Goal: Transaction & Acquisition: Purchase product/service

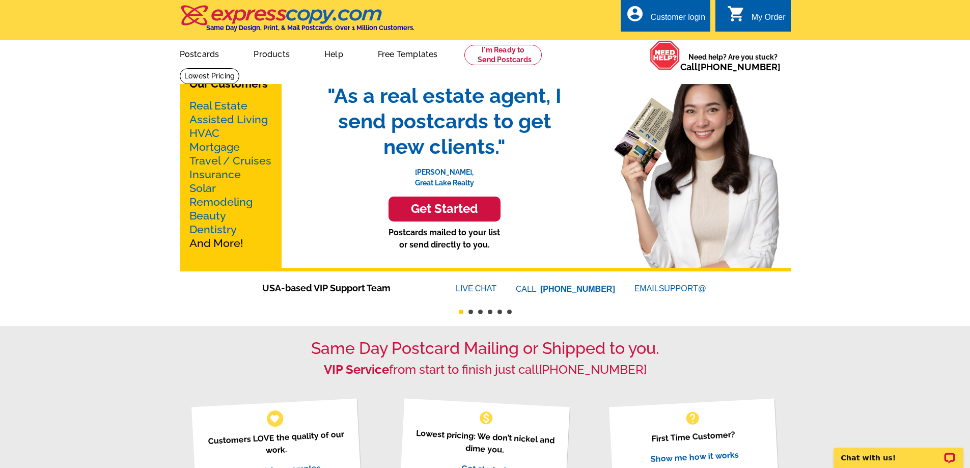
click at [228, 105] on link "Real Estate" at bounding box center [218, 105] width 58 height 13
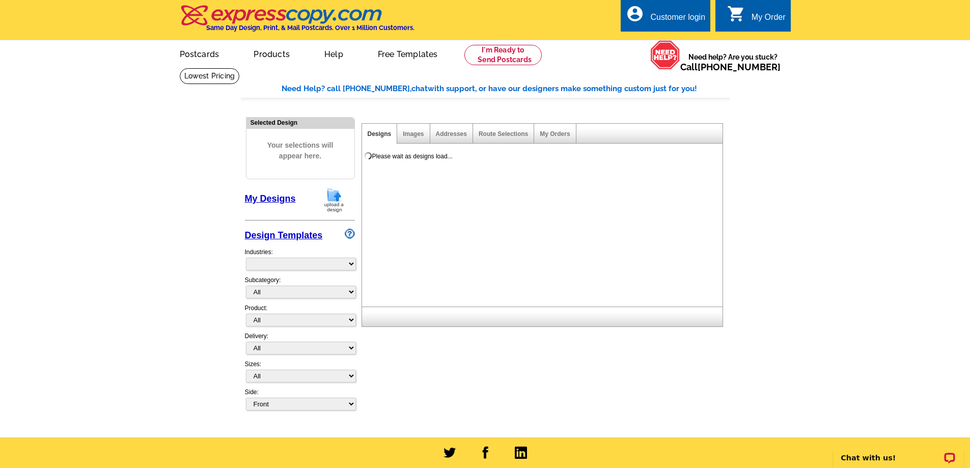
select select "785"
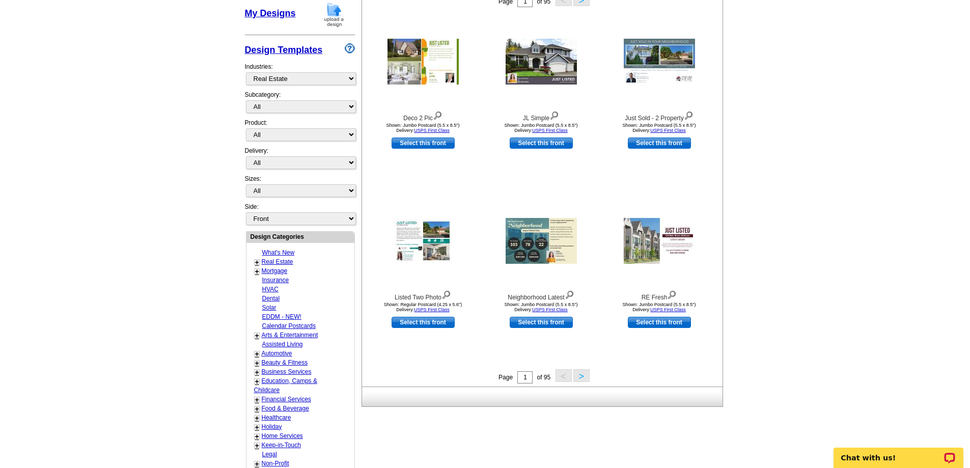
scroll to position [204, 0]
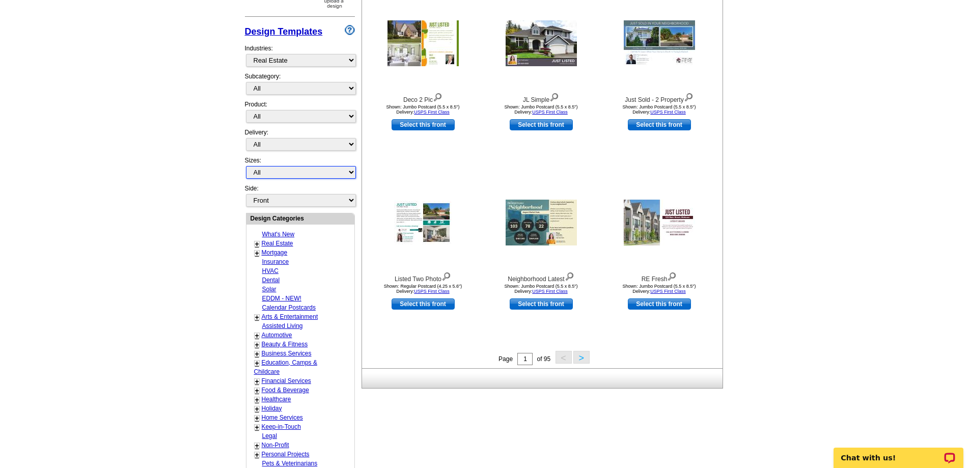
click at [313, 169] on select "All Jumbo Postcard (5.5" x 8.5") Regular Postcard (4.25" x 5.6") Panoramic Post…" at bounding box center [301, 172] width 110 height 13
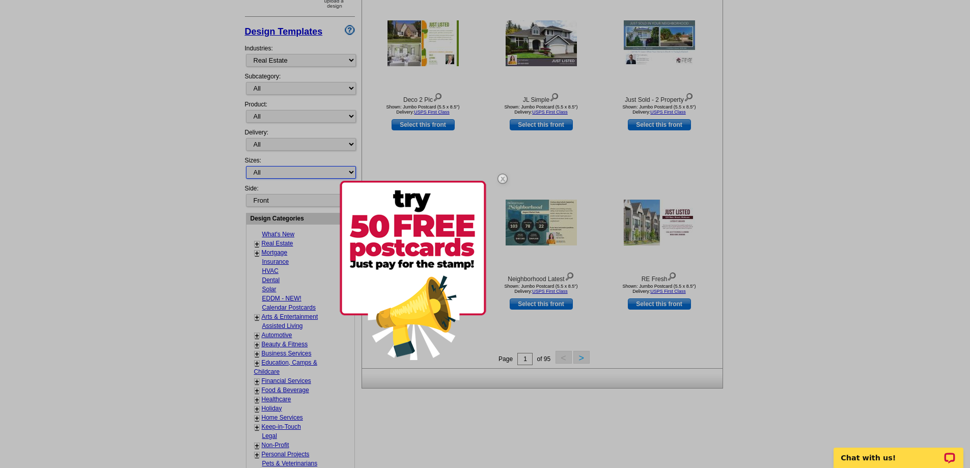
select select "6"
click at [246, 167] on select "All Jumbo Postcard (5.5" x 8.5") Regular Postcard (4.25" x 5.6") Panoramic Post…" at bounding box center [301, 172] width 110 height 13
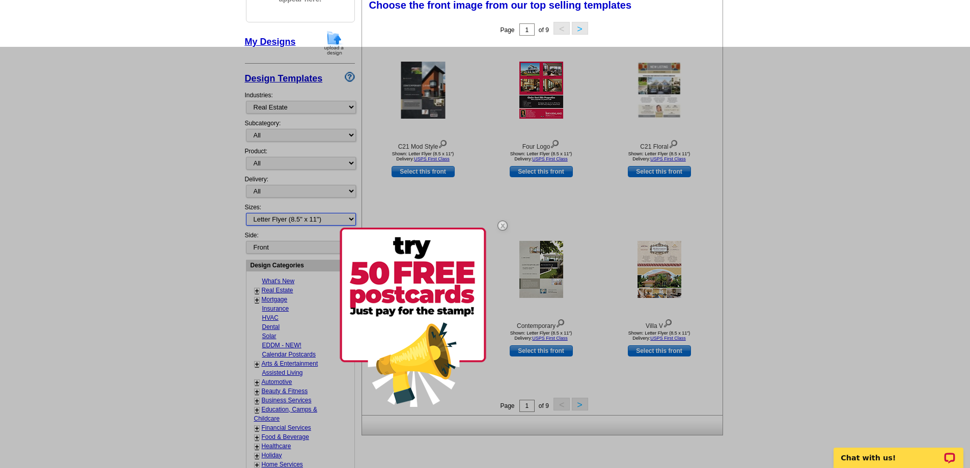
scroll to position [151, 0]
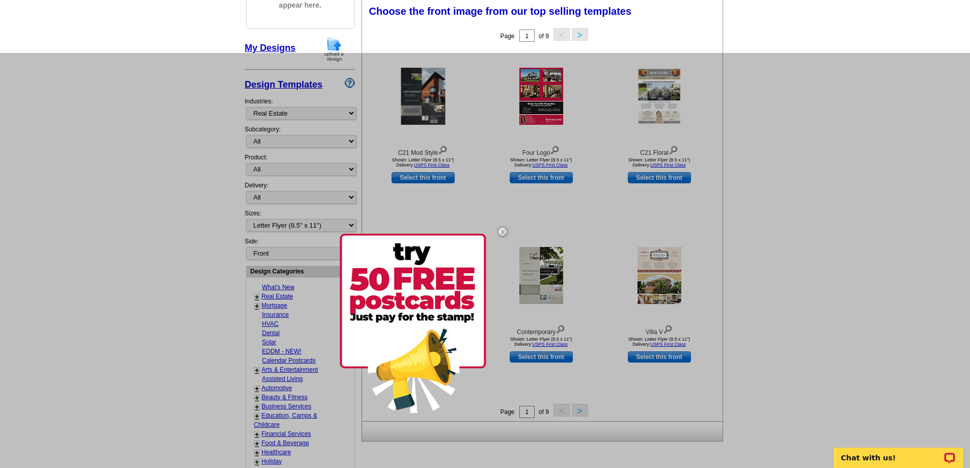
click at [502, 230] on img at bounding box center [503, 232] width 30 height 30
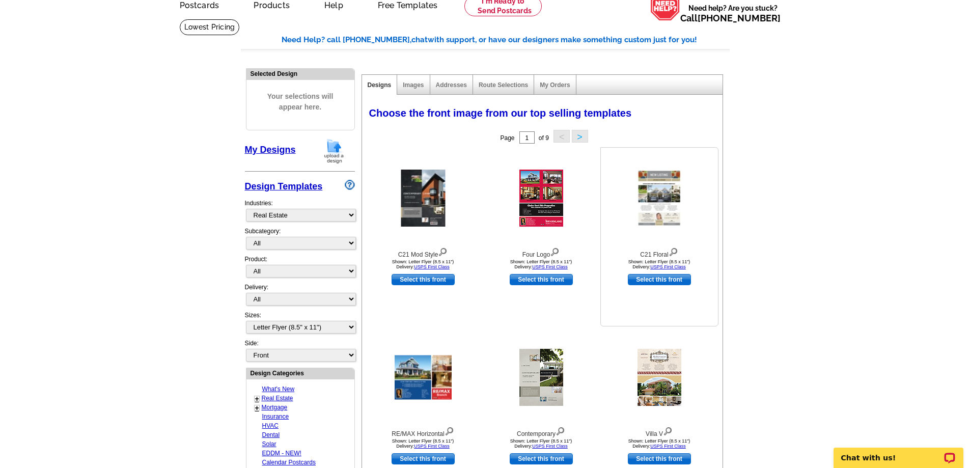
scroll to position [100, 0]
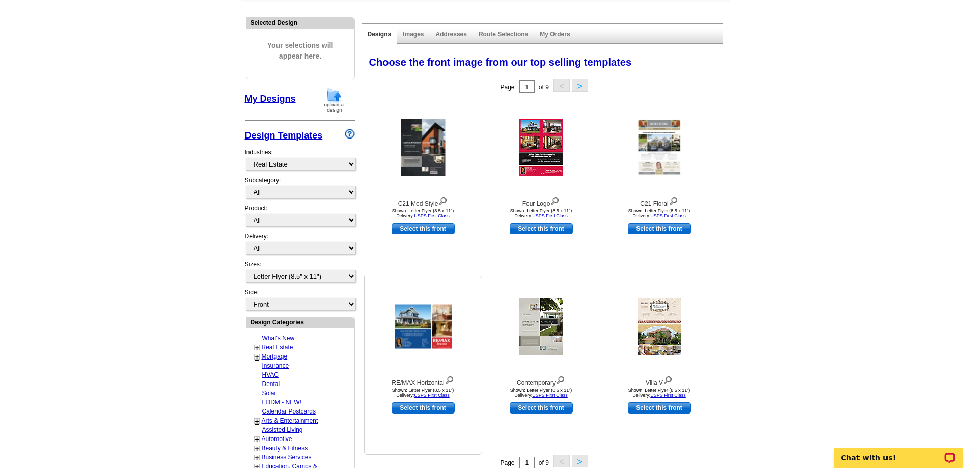
click at [450, 376] on img at bounding box center [450, 379] width 10 height 11
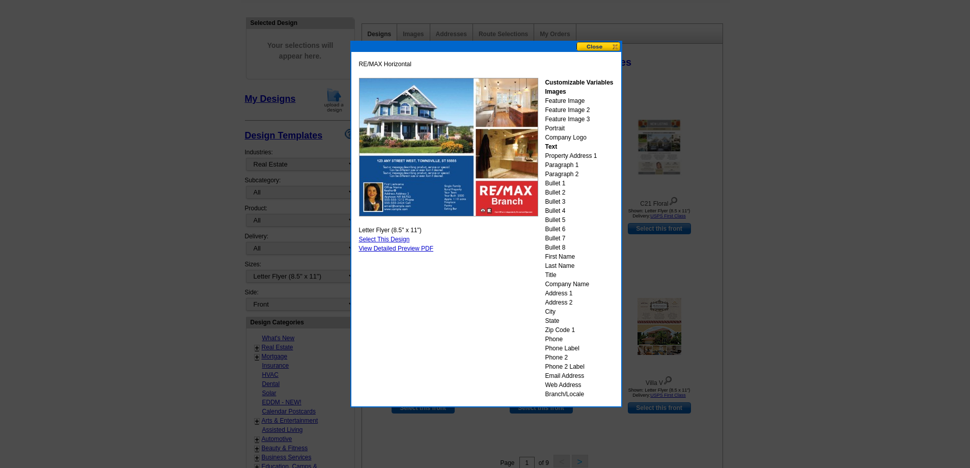
click at [612, 49] on button at bounding box center [599, 47] width 45 height 10
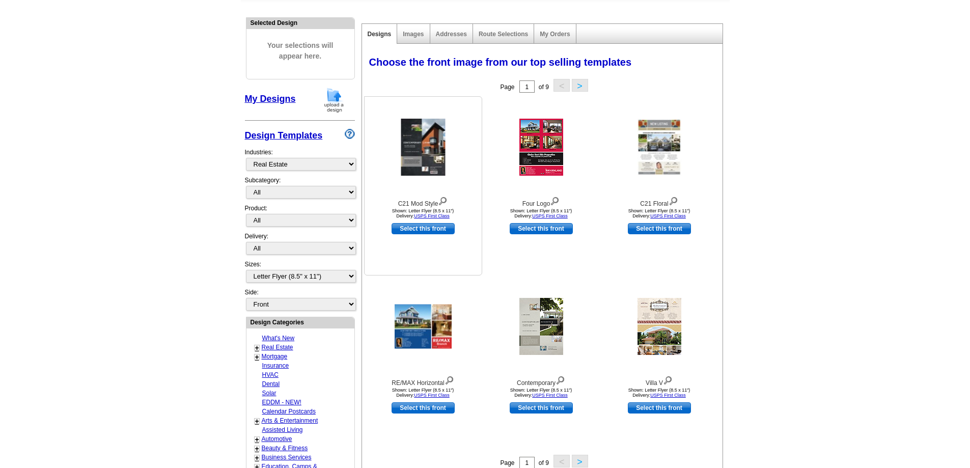
click at [446, 199] on img at bounding box center [443, 200] width 10 height 11
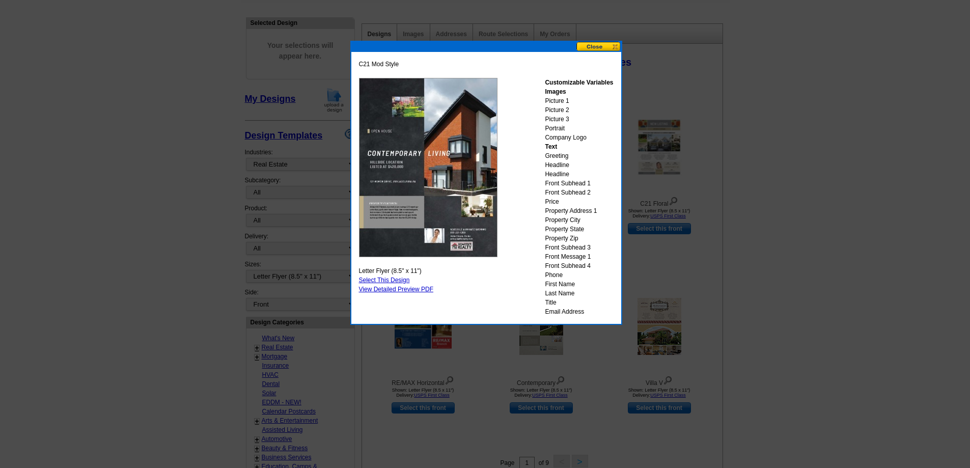
click at [610, 46] on button at bounding box center [599, 47] width 45 height 10
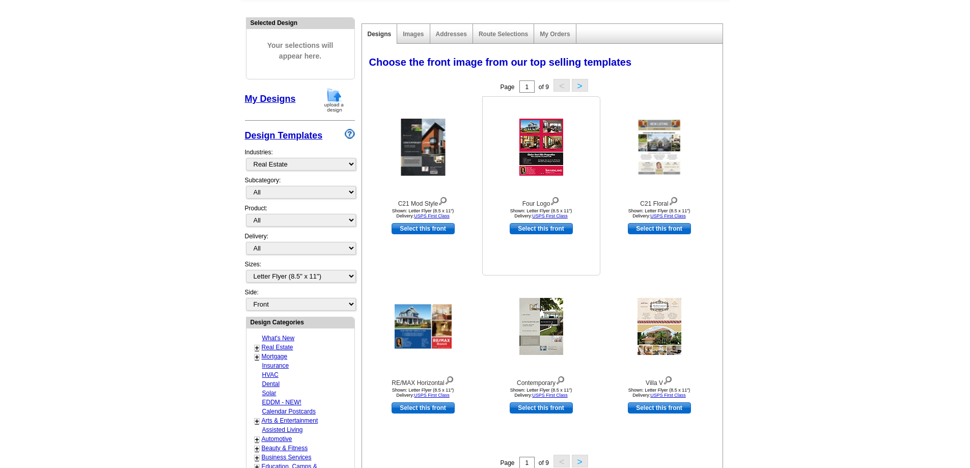
click at [558, 203] on img at bounding box center [555, 200] width 10 height 11
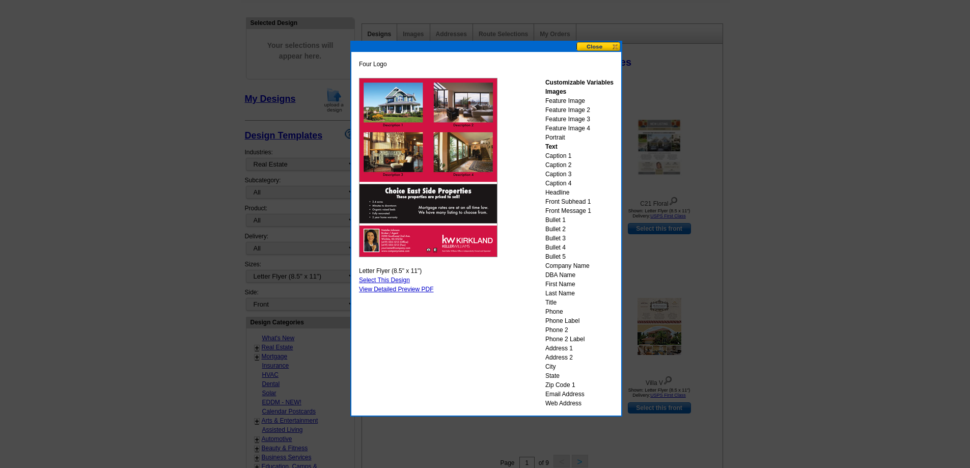
click at [610, 46] on button at bounding box center [599, 47] width 45 height 10
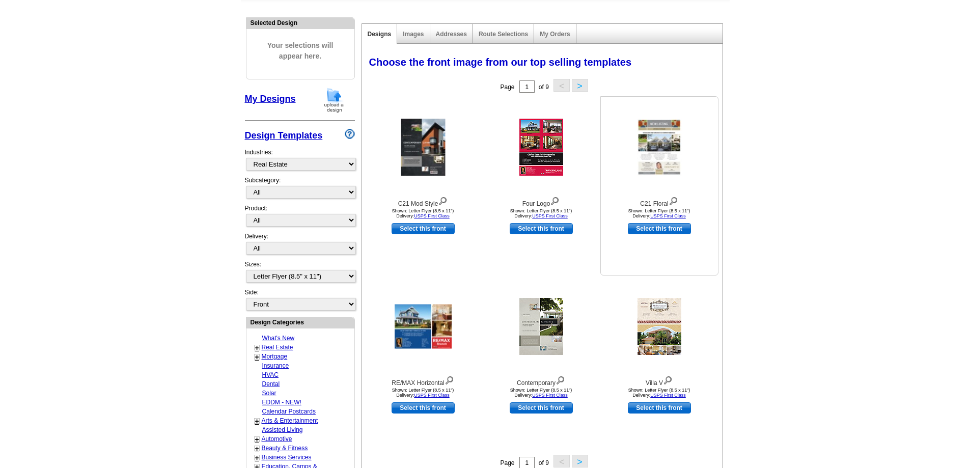
click at [676, 201] on img at bounding box center [674, 200] width 10 height 11
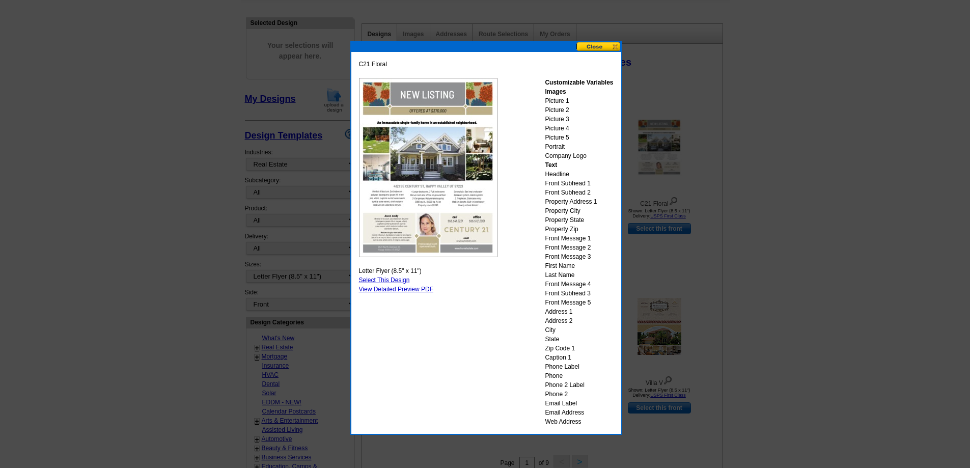
click at [612, 50] on button at bounding box center [599, 47] width 45 height 10
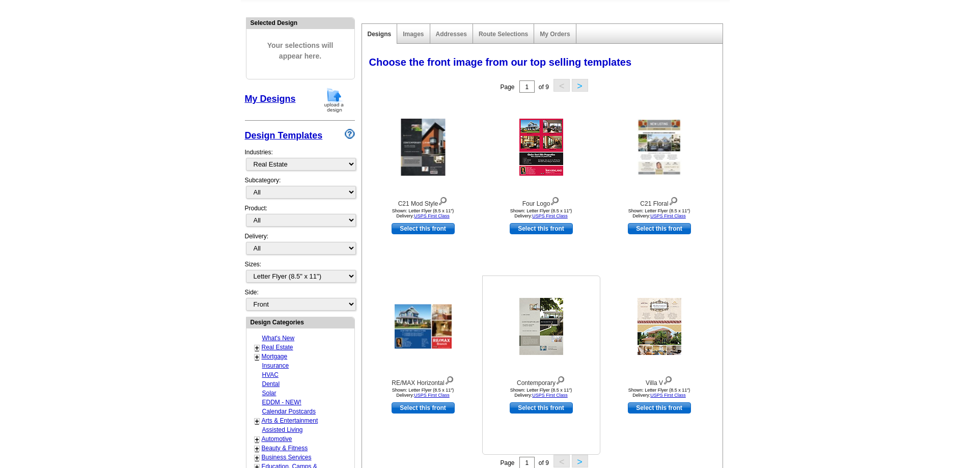
click at [560, 381] on img at bounding box center [561, 379] width 10 height 11
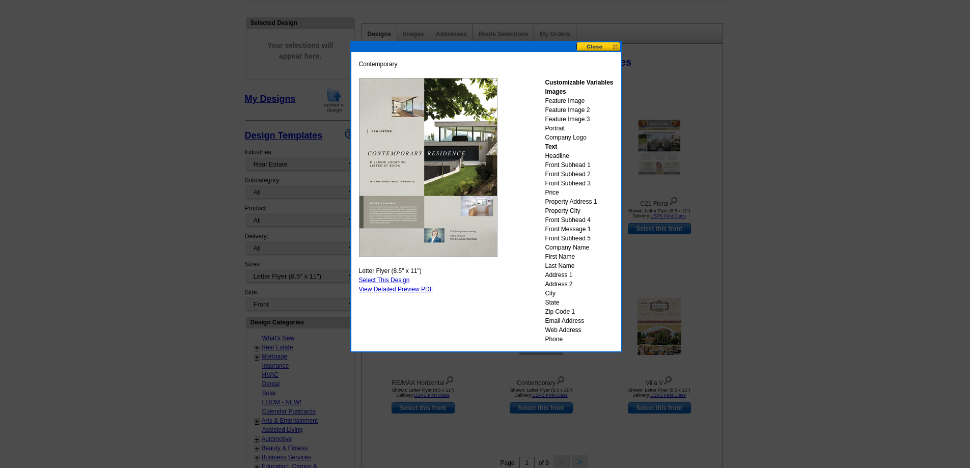
click at [613, 49] on button at bounding box center [599, 47] width 45 height 10
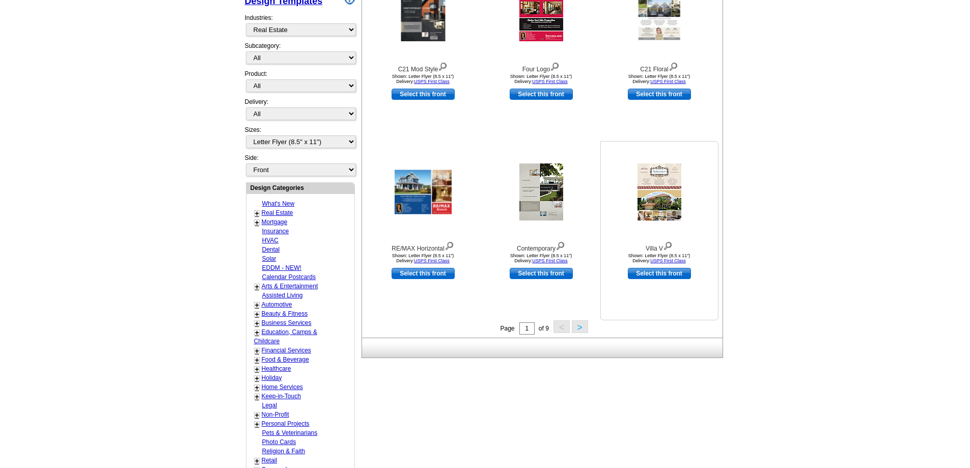
scroll to position [253, 0]
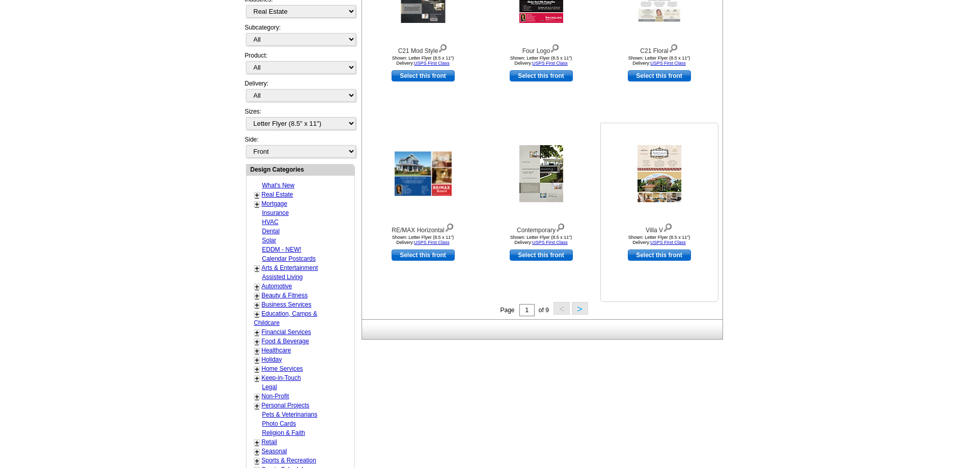
click at [668, 228] on img at bounding box center [668, 226] width 10 height 11
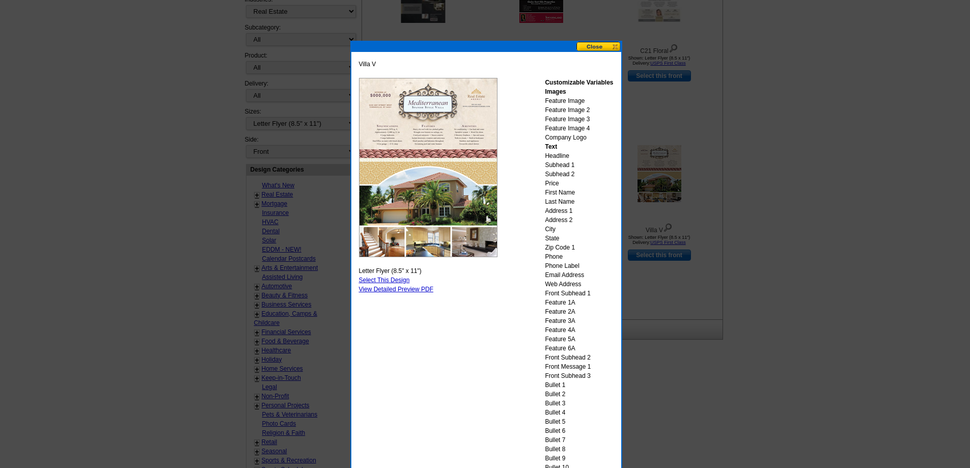
click at [609, 48] on button at bounding box center [599, 47] width 45 height 10
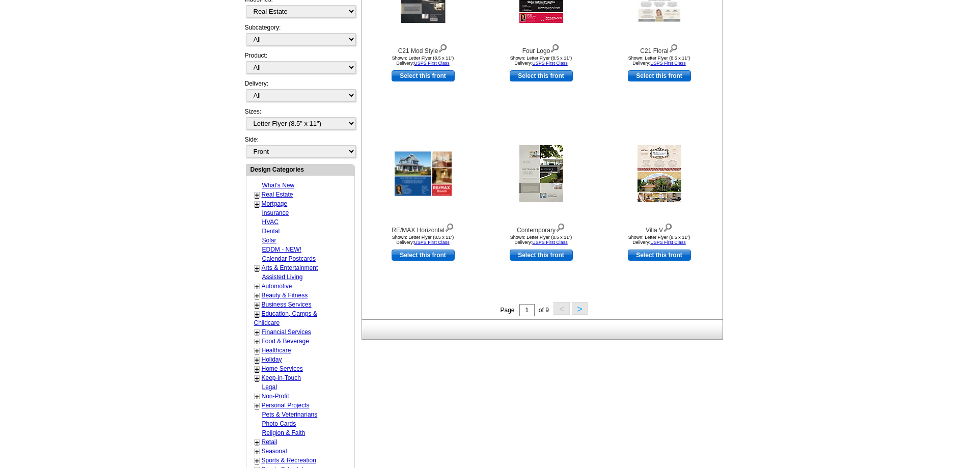
click at [584, 309] on button ">" at bounding box center [580, 308] width 16 height 13
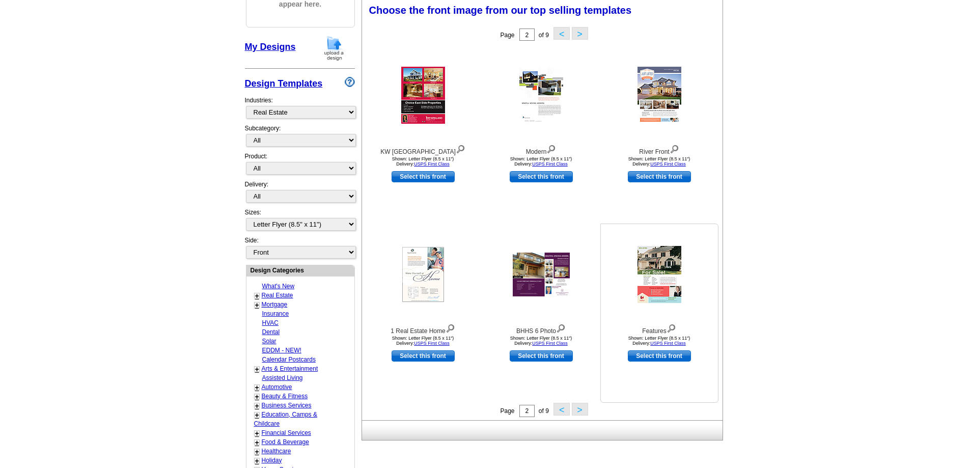
scroll to position [151, 0]
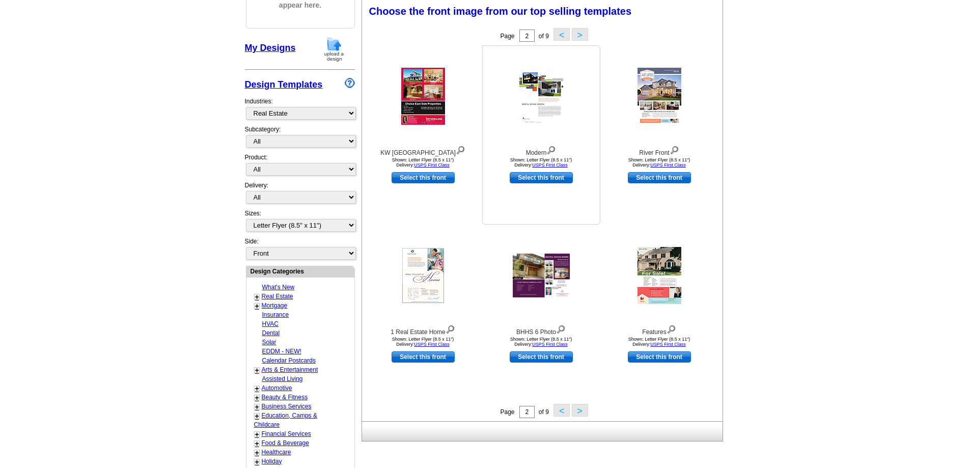
click at [555, 148] on img at bounding box center [551, 149] width 10 height 11
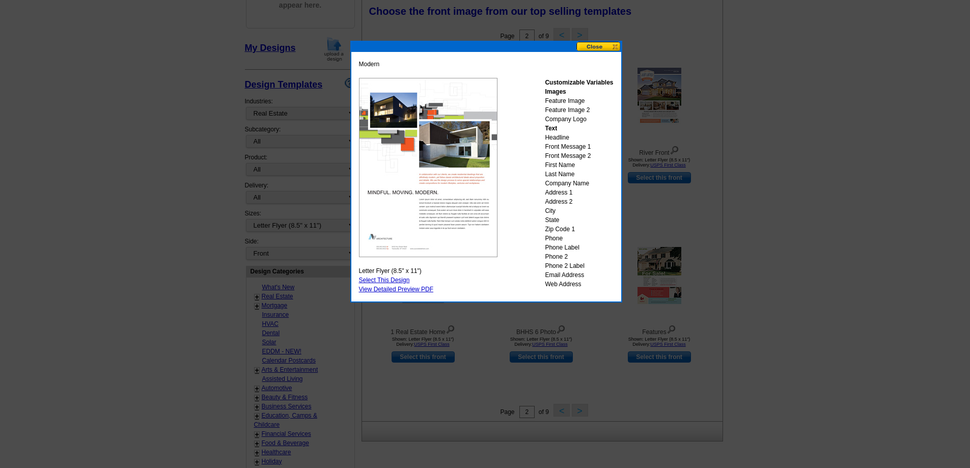
click at [608, 45] on button at bounding box center [599, 47] width 45 height 10
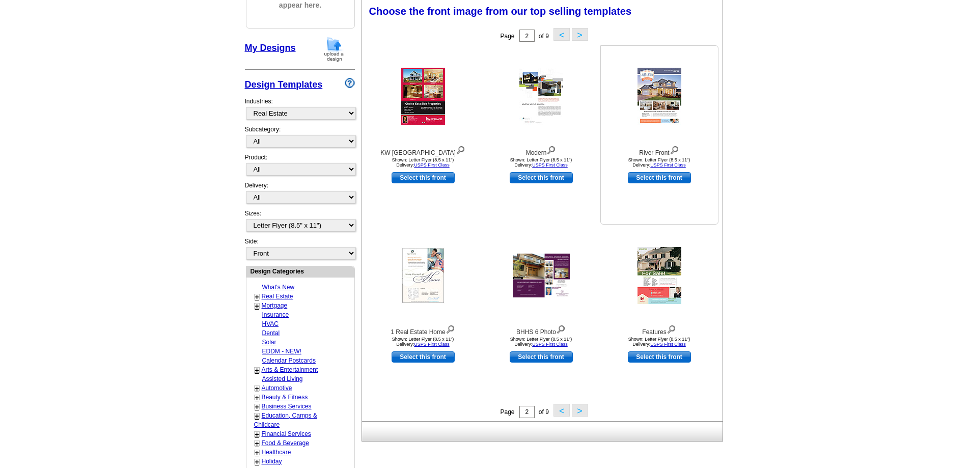
click at [674, 151] on img at bounding box center [675, 149] width 10 height 11
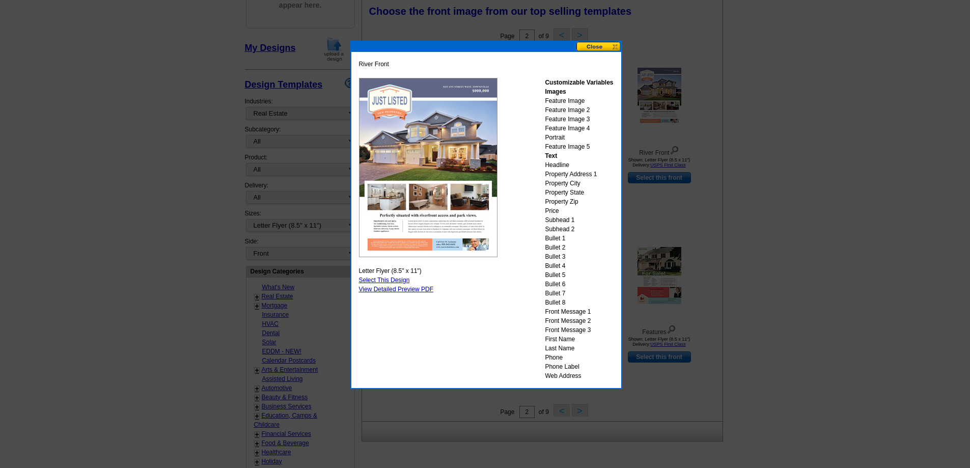
click at [600, 47] on button at bounding box center [599, 47] width 45 height 10
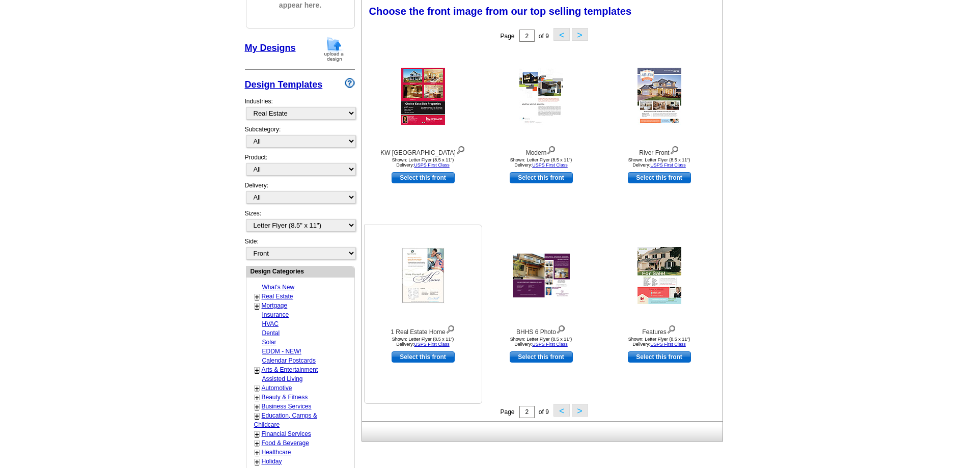
click at [451, 329] on img at bounding box center [451, 328] width 10 height 11
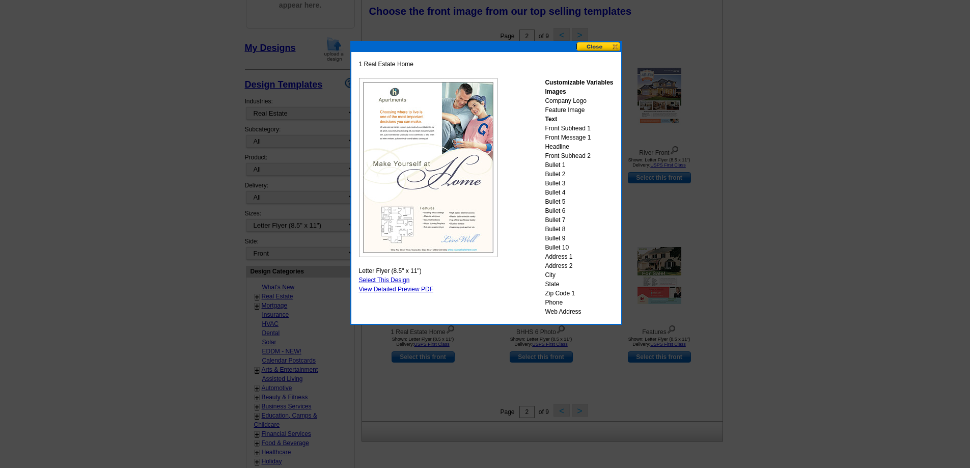
click at [605, 52] on div "1 Real Estate Home Customizable Variables Images Company Logo Feature Image Tex…" at bounding box center [486, 188] width 270 height 272
click at [604, 46] on button at bounding box center [599, 47] width 45 height 10
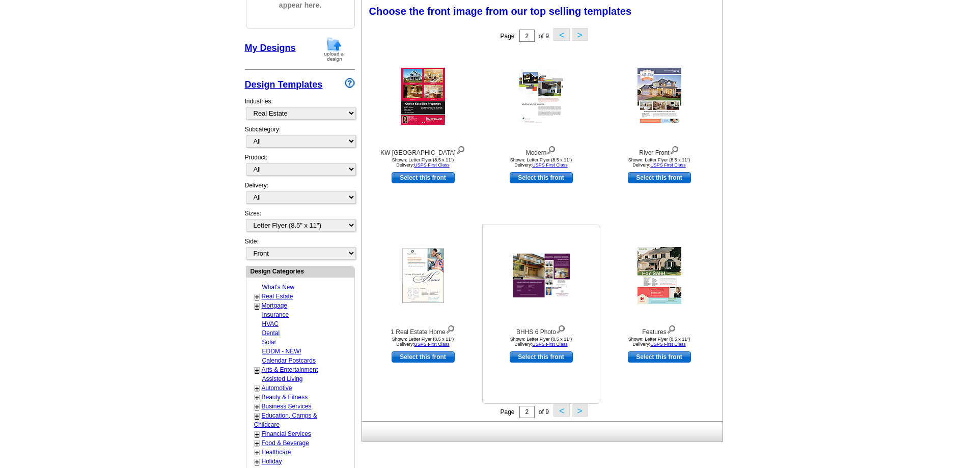
click at [563, 329] on img at bounding box center [561, 328] width 10 height 11
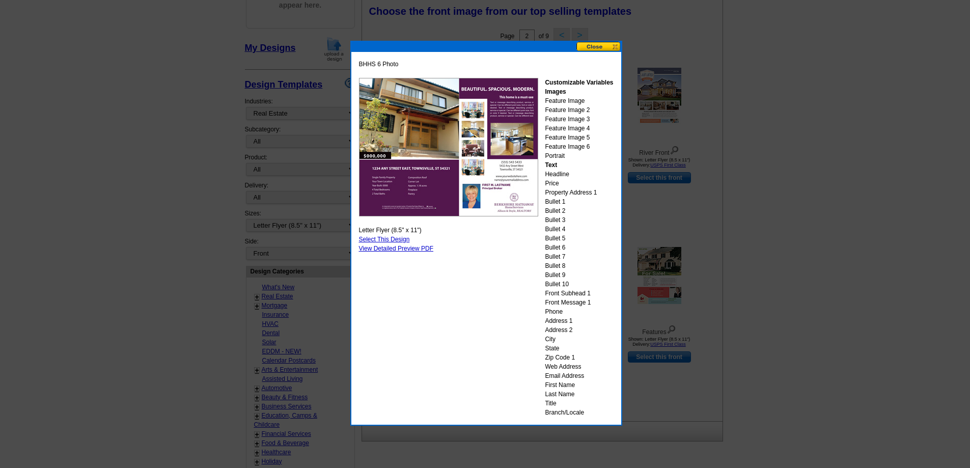
click at [609, 45] on button at bounding box center [599, 47] width 45 height 10
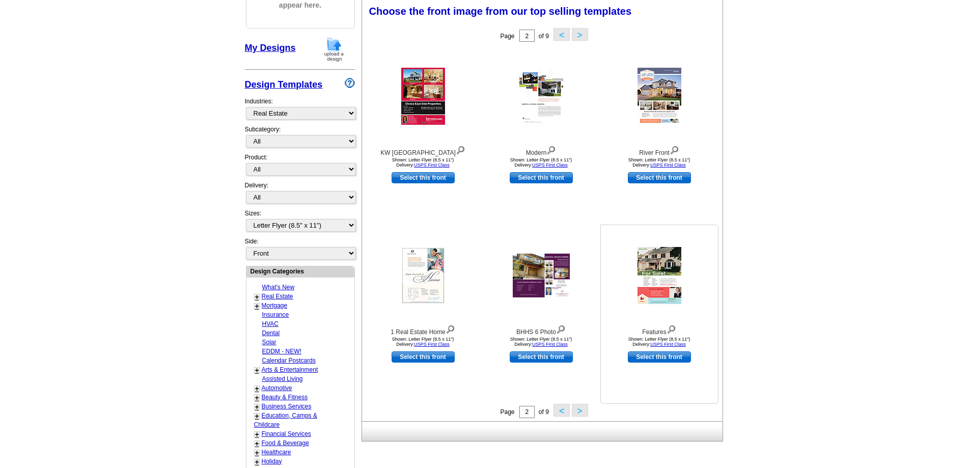
click at [672, 327] on img at bounding box center [672, 328] width 10 height 11
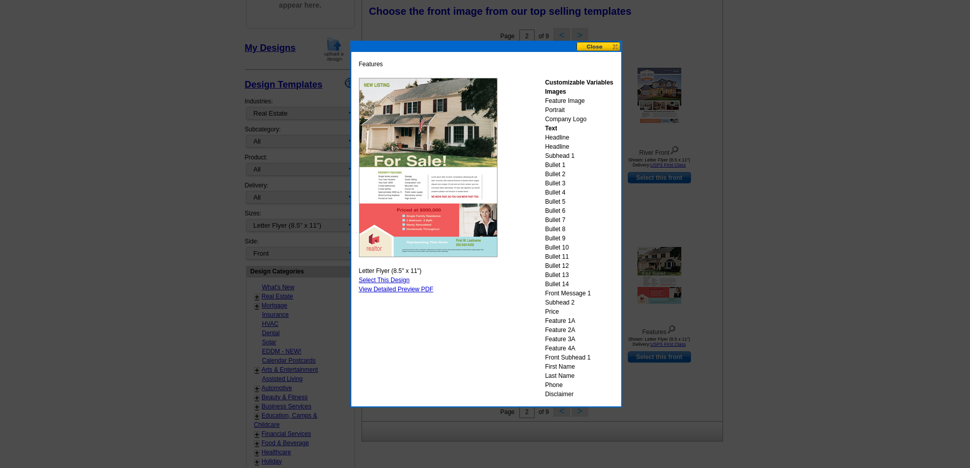
click at [601, 47] on button at bounding box center [599, 47] width 45 height 10
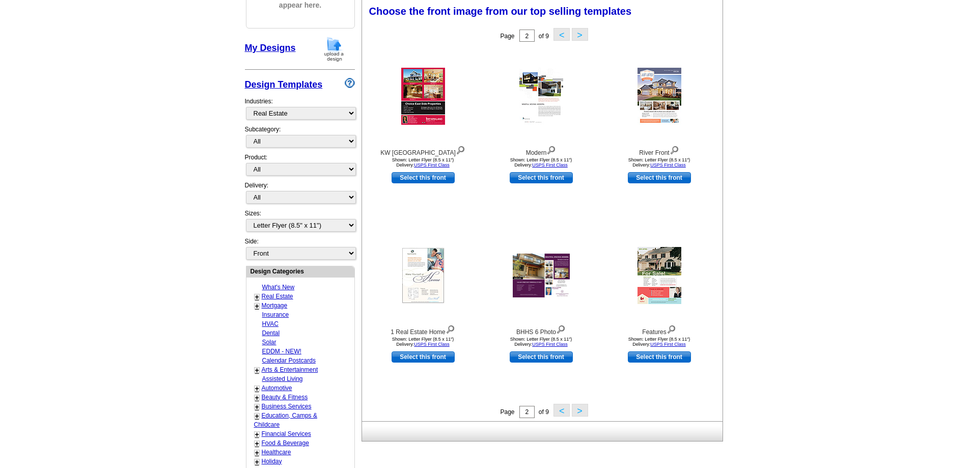
click at [579, 412] on button ">" at bounding box center [580, 410] width 16 height 13
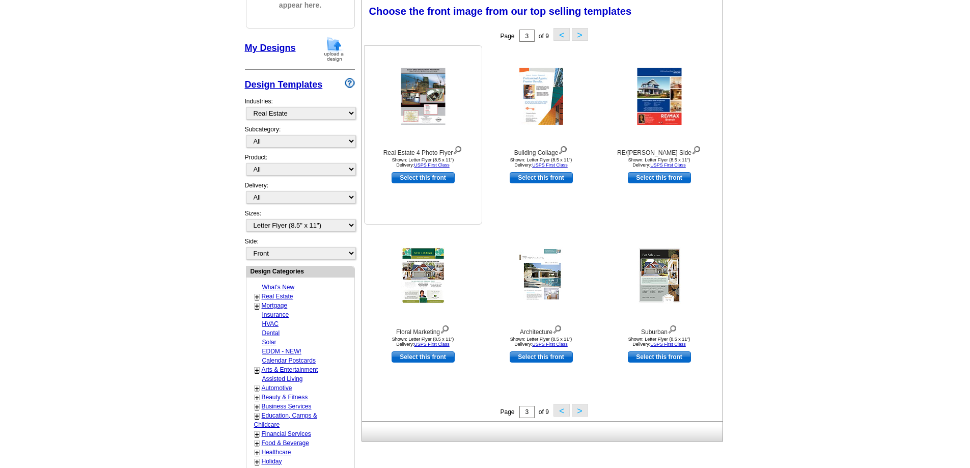
click at [460, 149] on img at bounding box center [458, 149] width 10 height 11
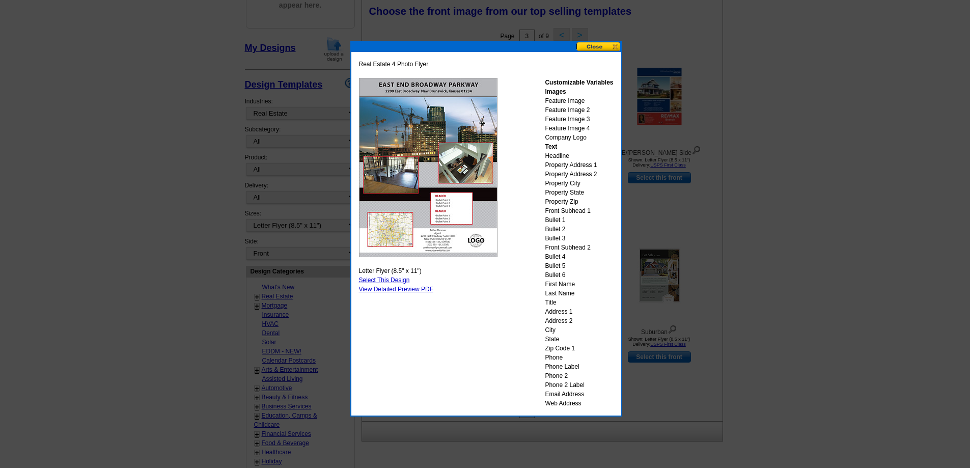
click at [598, 49] on button at bounding box center [599, 47] width 45 height 10
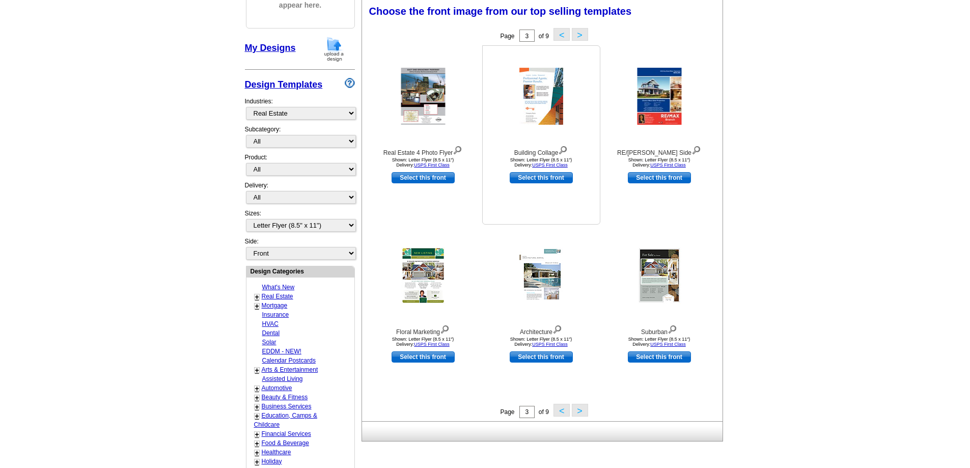
click at [563, 152] on img at bounding box center [563, 149] width 10 height 11
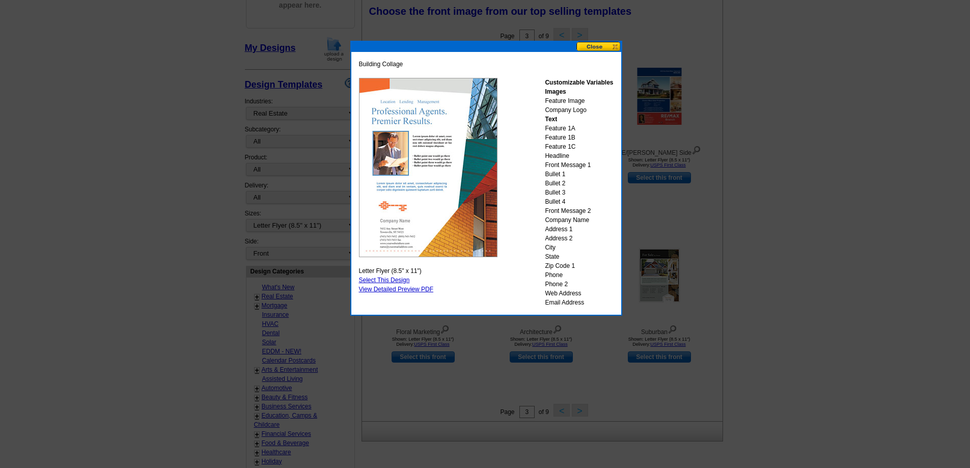
click at [605, 47] on button at bounding box center [599, 47] width 45 height 10
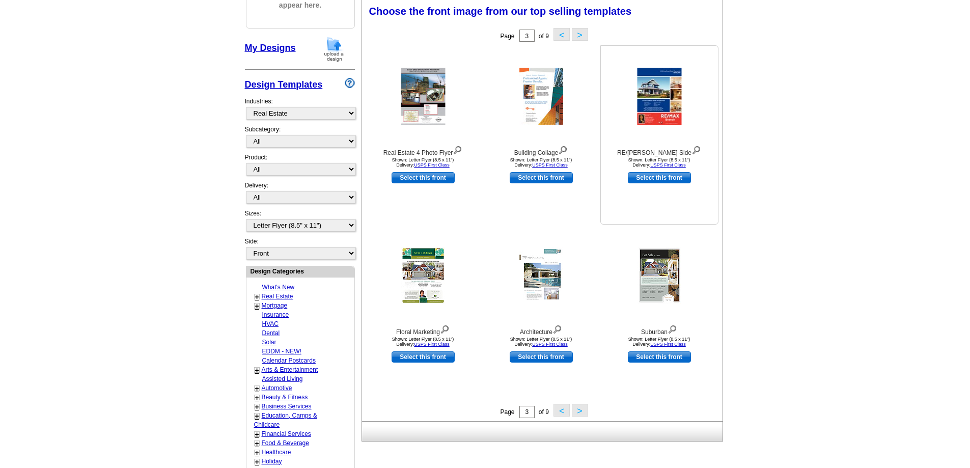
click at [692, 149] on img at bounding box center [697, 149] width 10 height 11
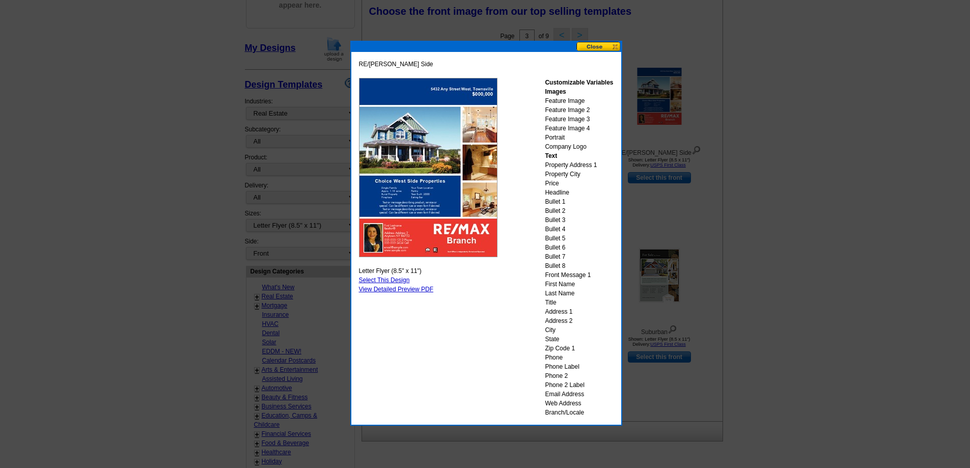
click at [613, 48] on button at bounding box center [599, 47] width 45 height 10
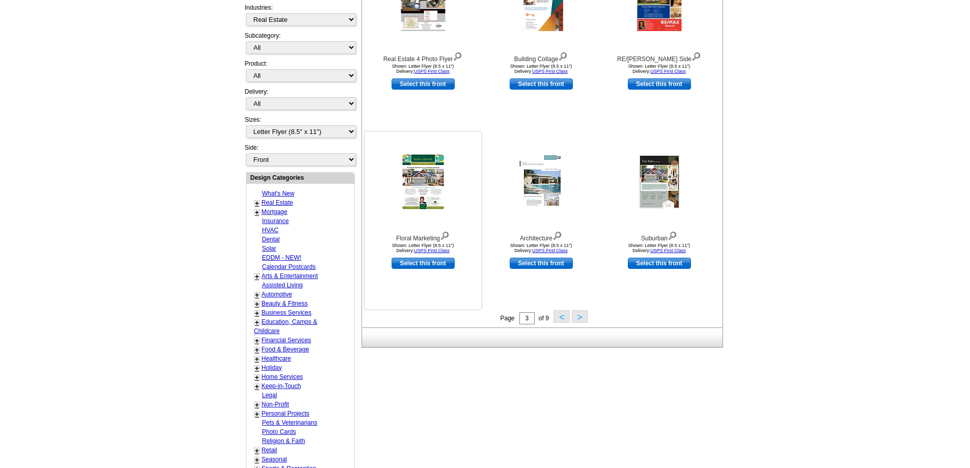
scroll to position [253, 0]
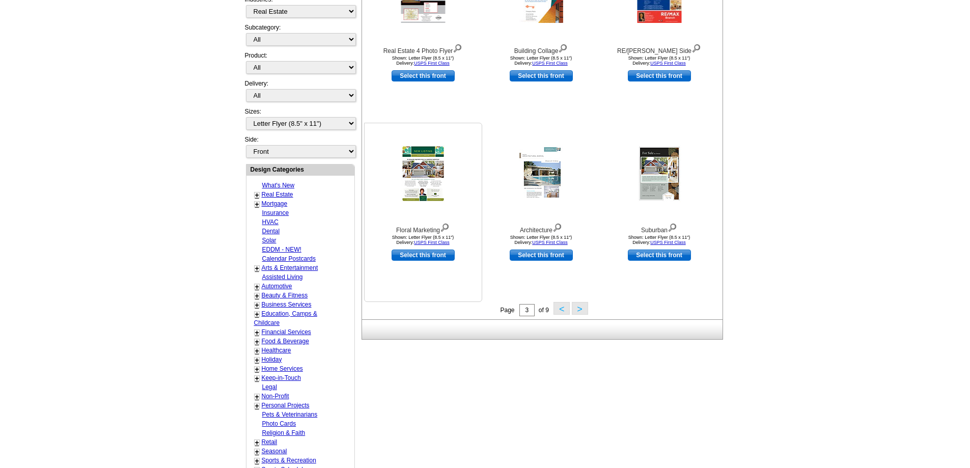
click at [446, 228] on img at bounding box center [445, 226] width 10 height 11
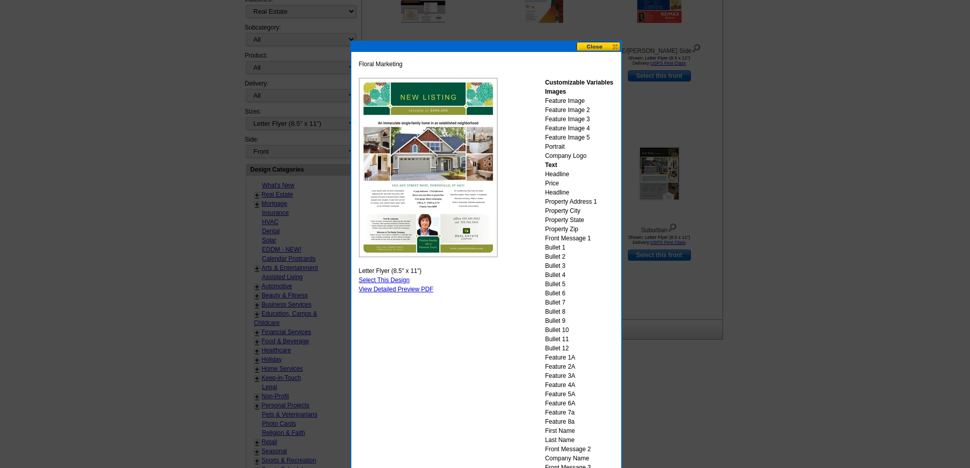
click at [607, 46] on button at bounding box center [599, 47] width 45 height 10
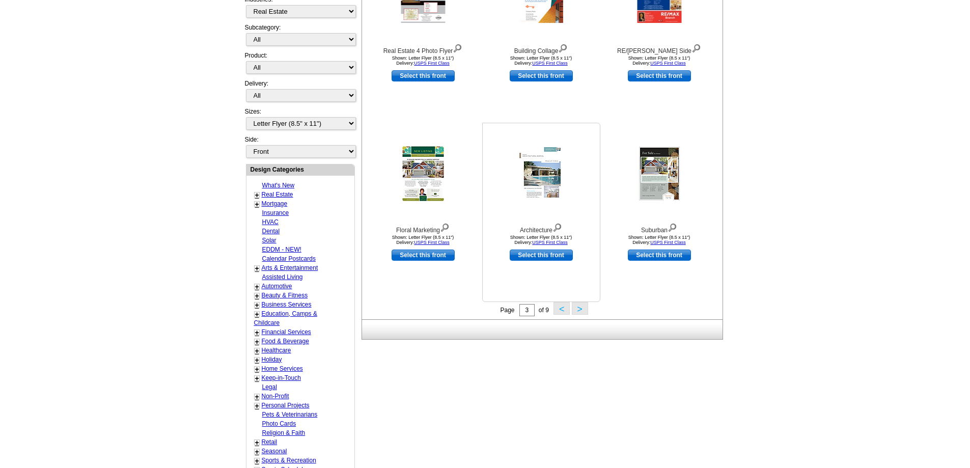
click at [561, 227] on img at bounding box center [558, 226] width 10 height 11
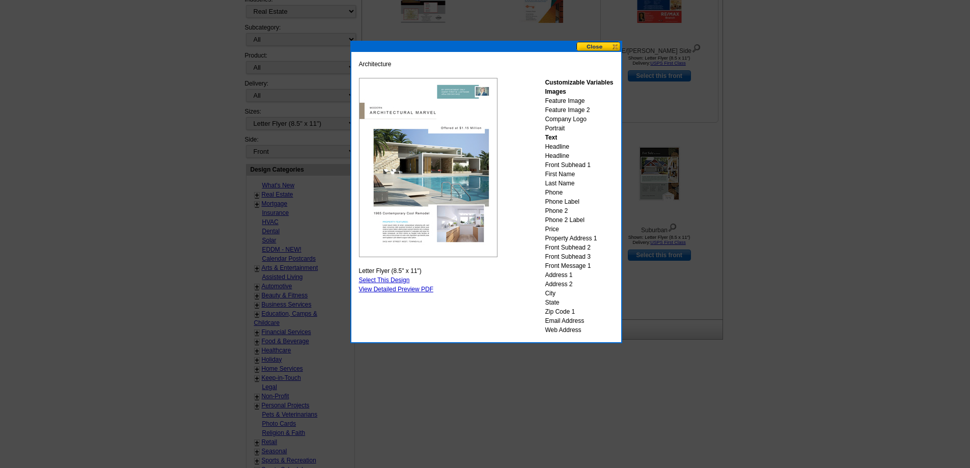
click at [608, 48] on button at bounding box center [599, 47] width 45 height 10
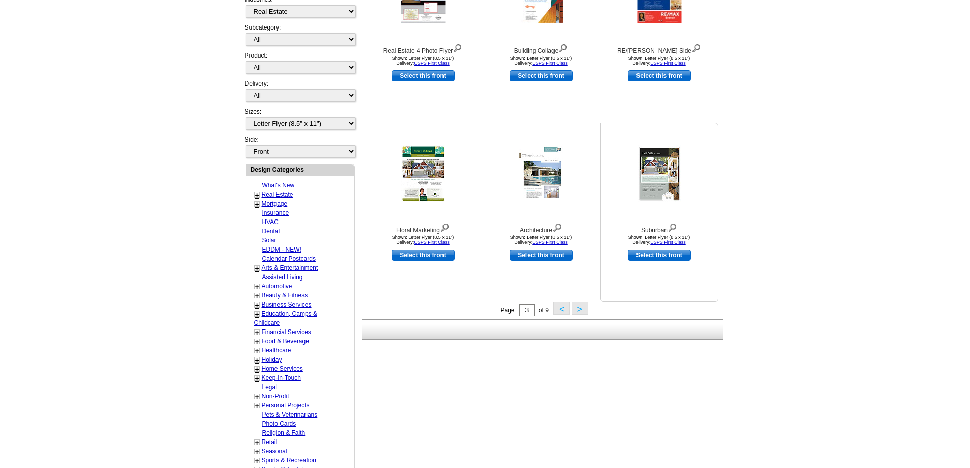
click at [674, 227] on img at bounding box center [673, 226] width 10 height 11
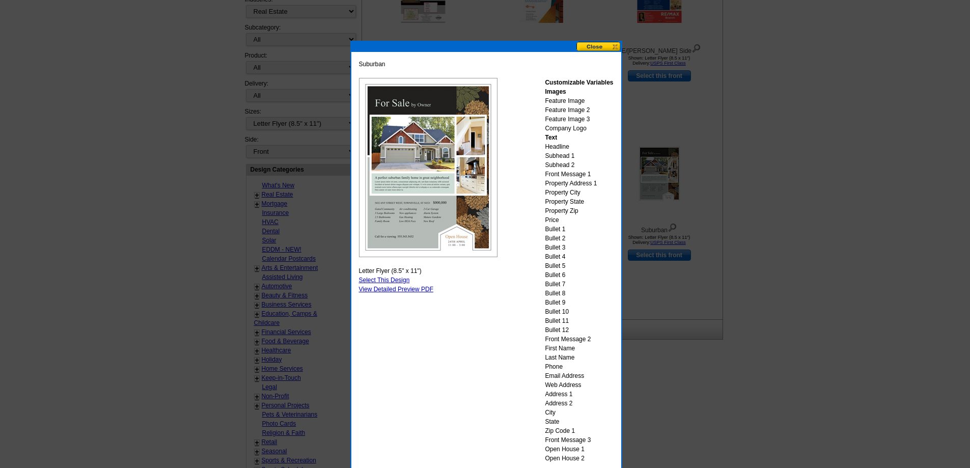
click at [604, 46] on button at bounding box center [599, 47] width 45 height 10
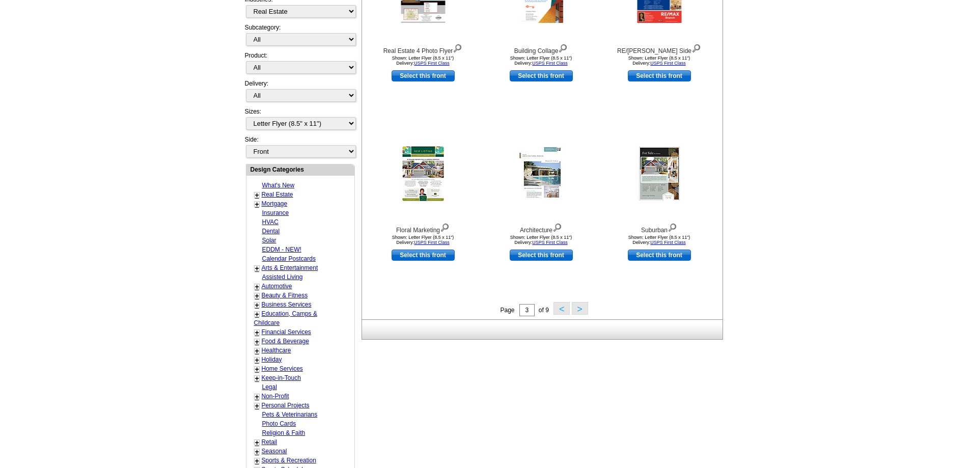
click at [580, 309] on button ">" at bounding box center [580, 308] width 16 height 13
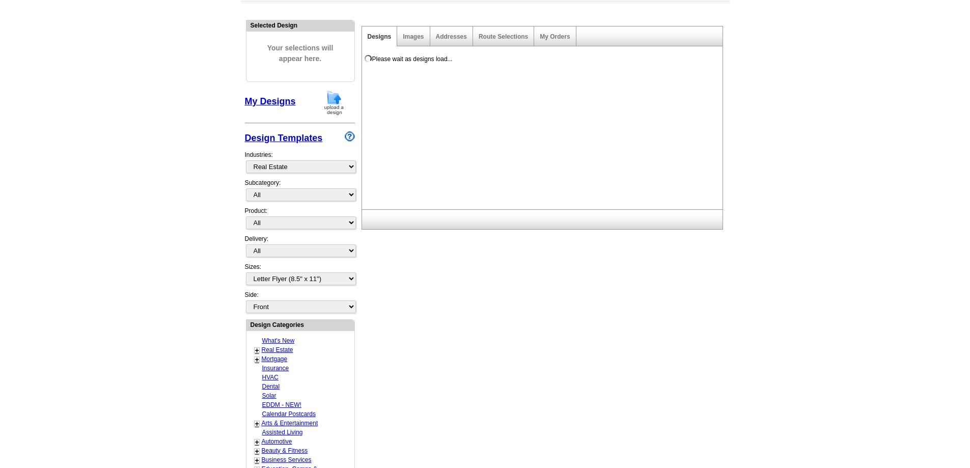
scroll to position [0, 0]
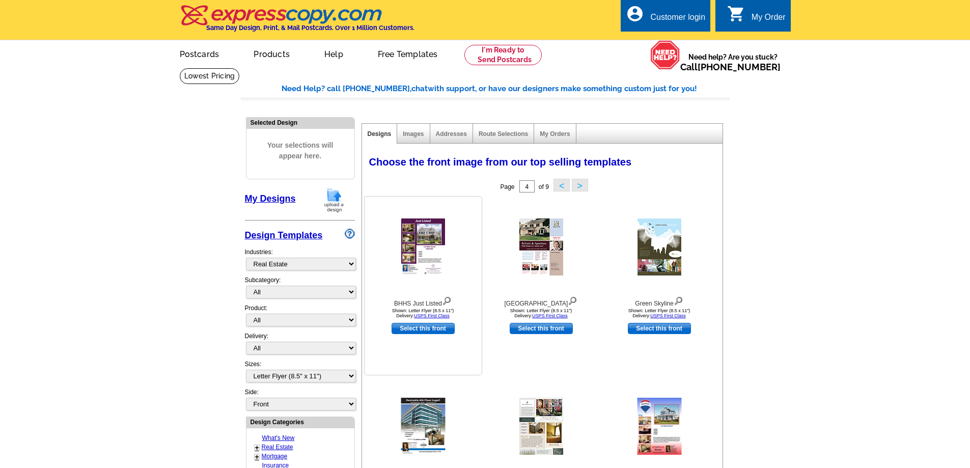
click at [449, 299] on img at bounding box center [447, 299] width 10 height 11
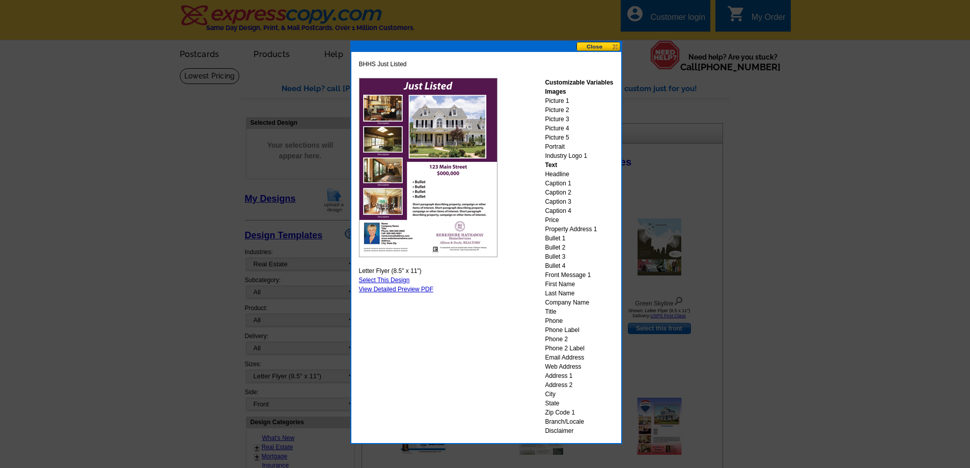
click at [608, 48] on button at bounding box center [599, 47] width 45 height 10
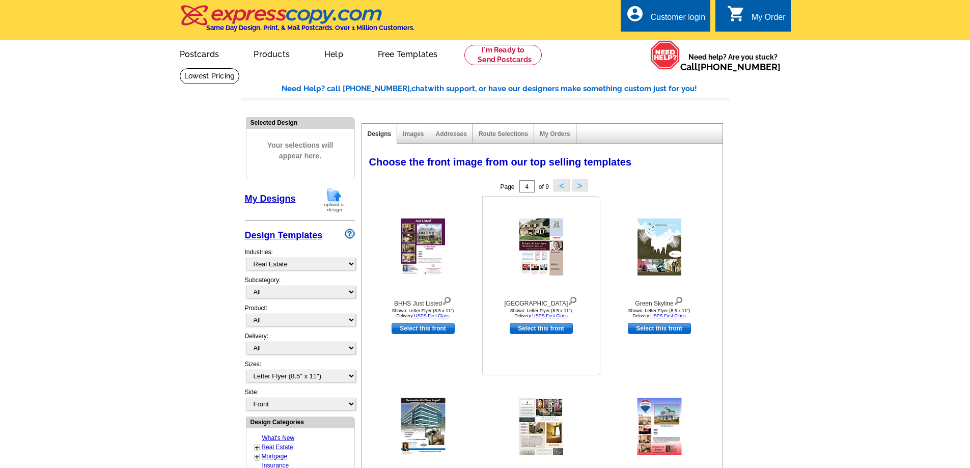
click at [568, 303] on img at bounding box center [573, 299] width 10 height 11
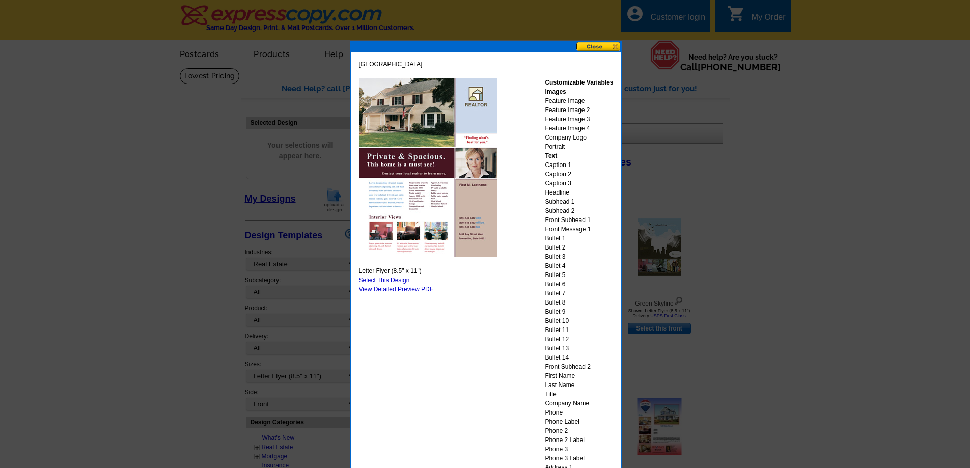
click at [610, 47] on button at bounding box center [599, 47] width 45 height 10
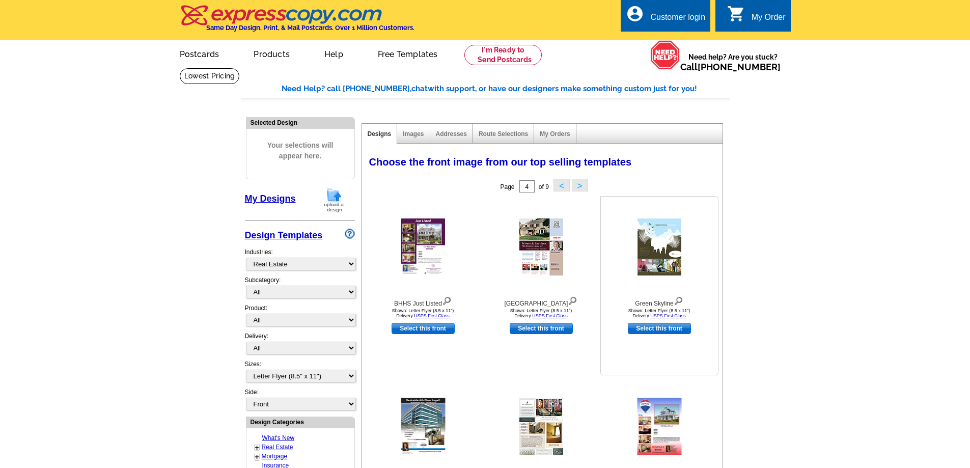
click at [677, 302] on img at bounding box center [679, 299] width 10 height 11
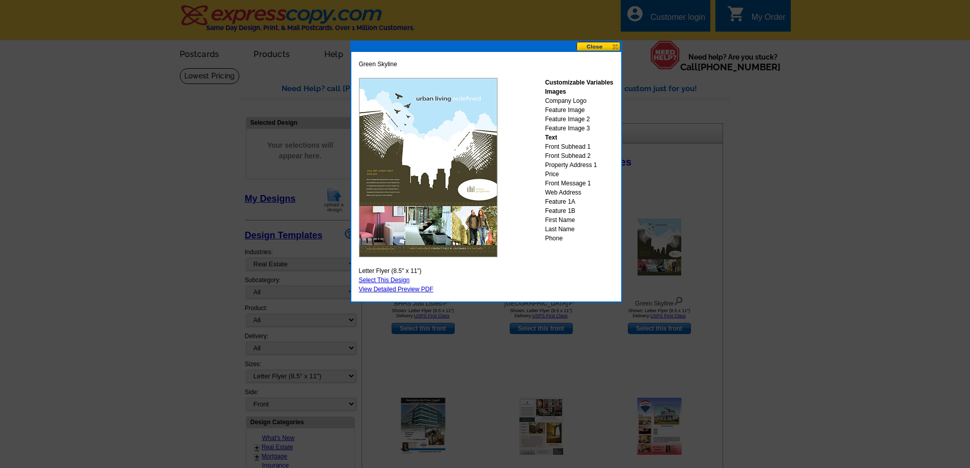
click at [604, 48] on button at bounding box center [599, 47] width 45 height 10
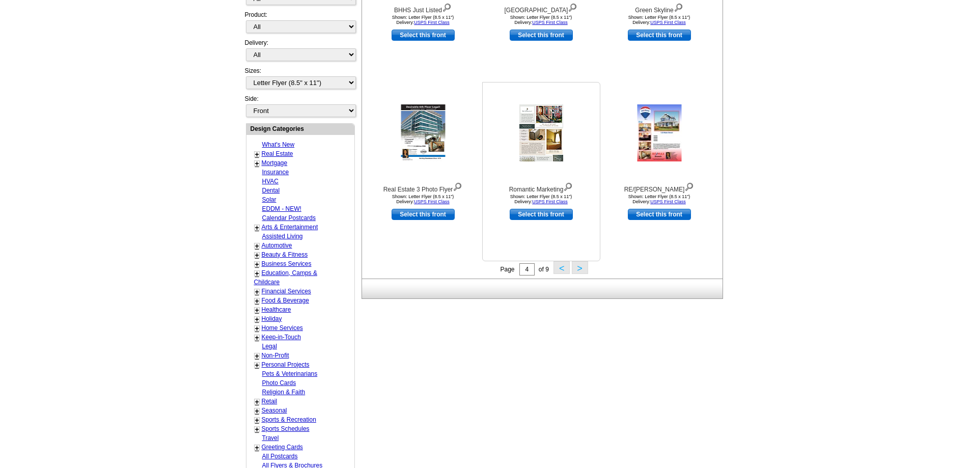
scroll to position [306, 0]
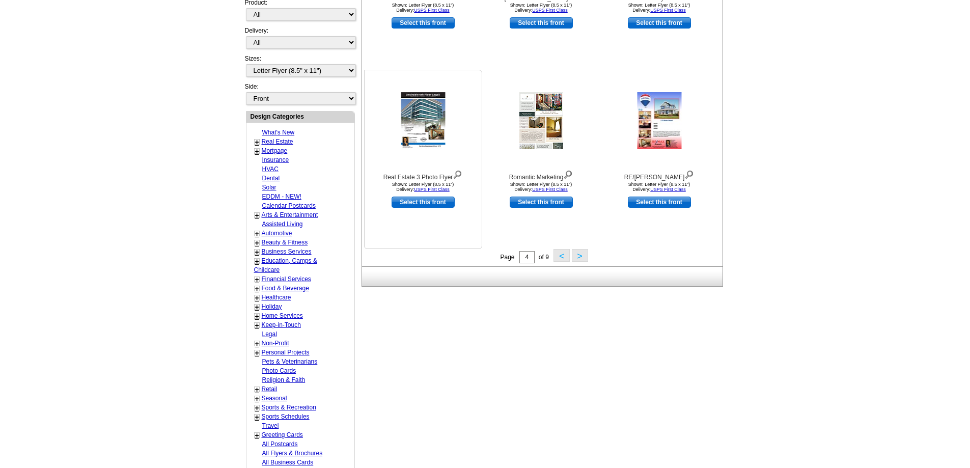
click at [455, 174] on img at bounding box center [458, 173] width 10 height 11
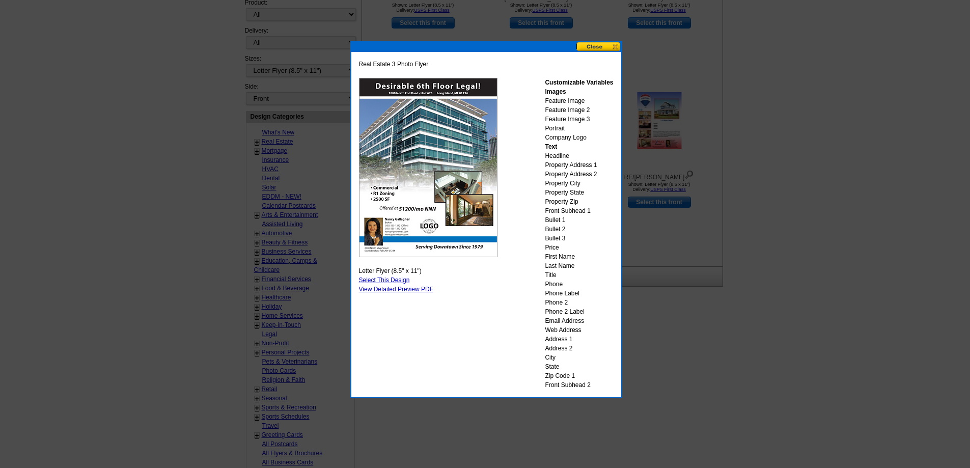
click at [606, 49] on button at bounding box center [599, 47] width 45 height 10
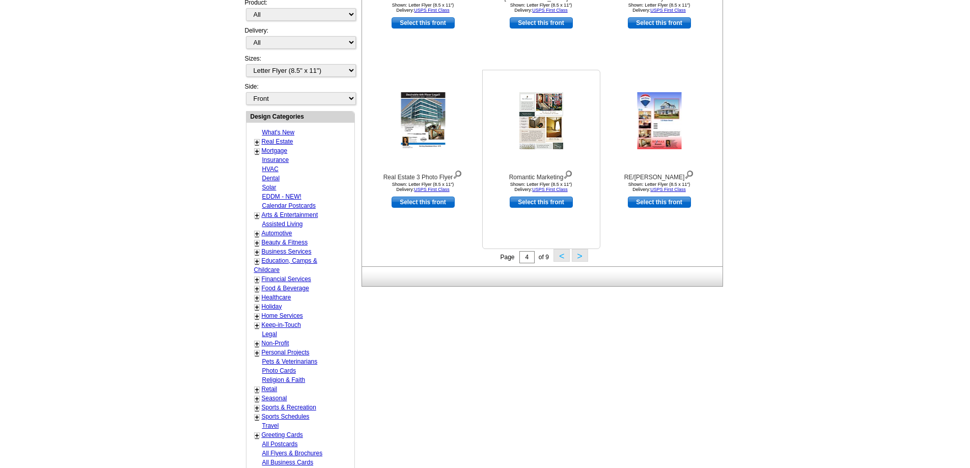
click at [568, 175] on img at bounding box center [568, 173] width 10 height 11
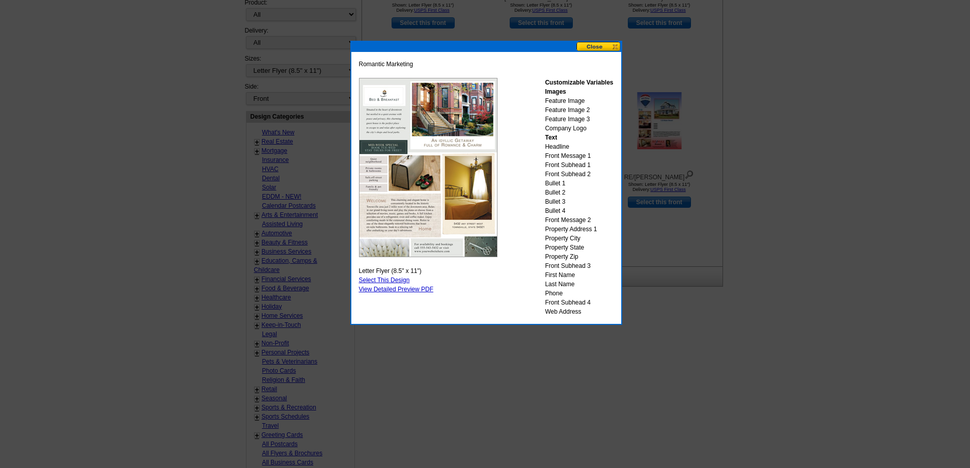
click at [601, 45] on button at bounding box center [599, 47] width 45 height 10
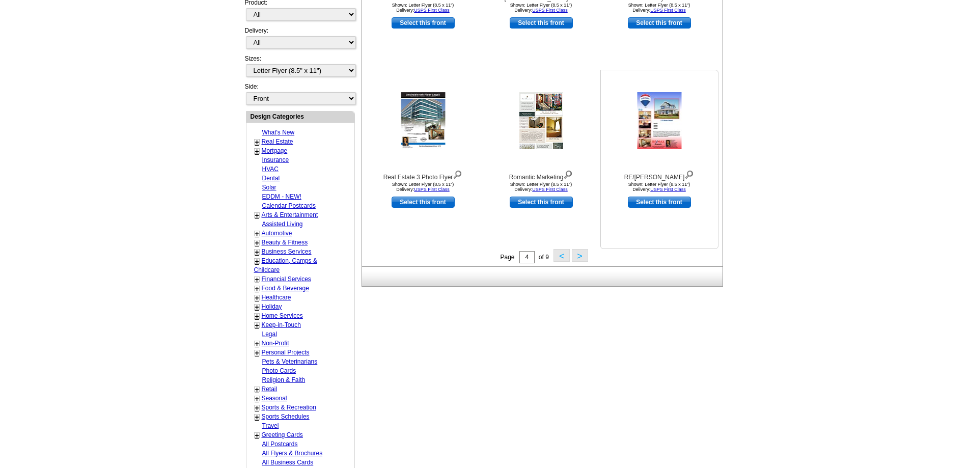
click at [686, 176] on img at bounding box center [690, 173] width 10 height 11
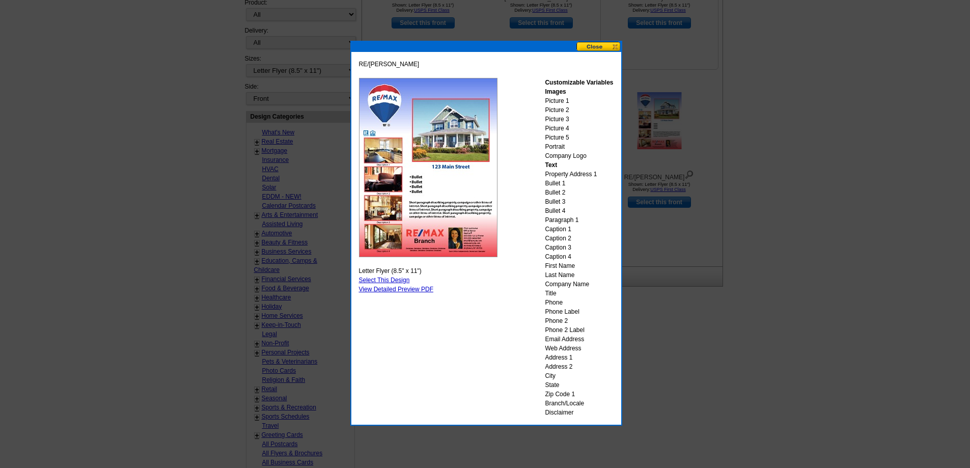
click at [608, 49] on button at bounding box center [599, 47] width 45 height 10
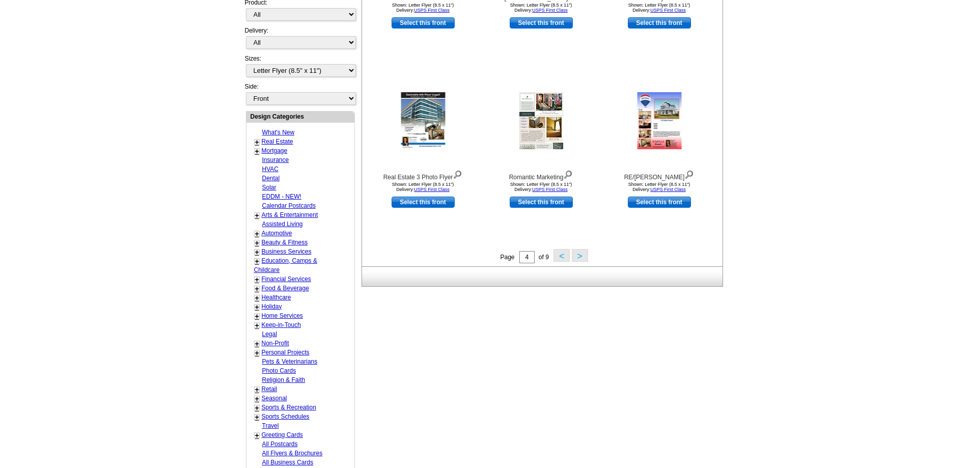
click at [583, 258] on button ">" at bounding box center [580, 255] width 16 height 13
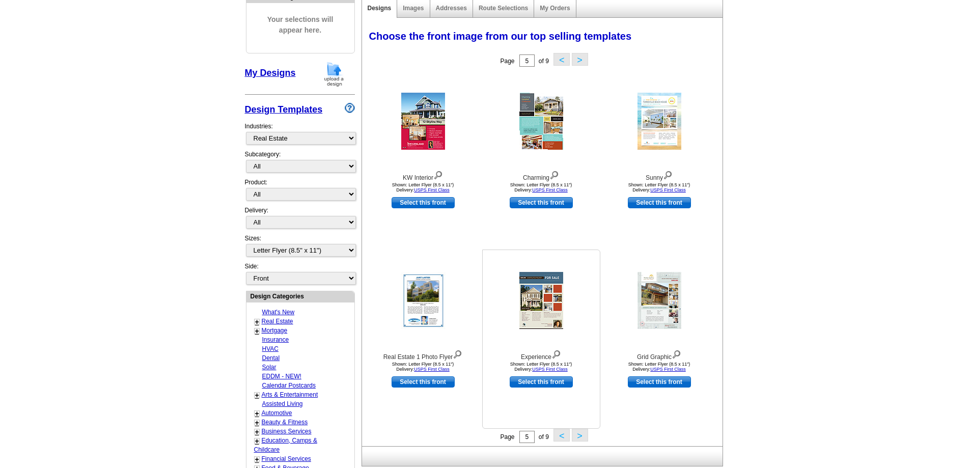
scroll to position [151, 0]
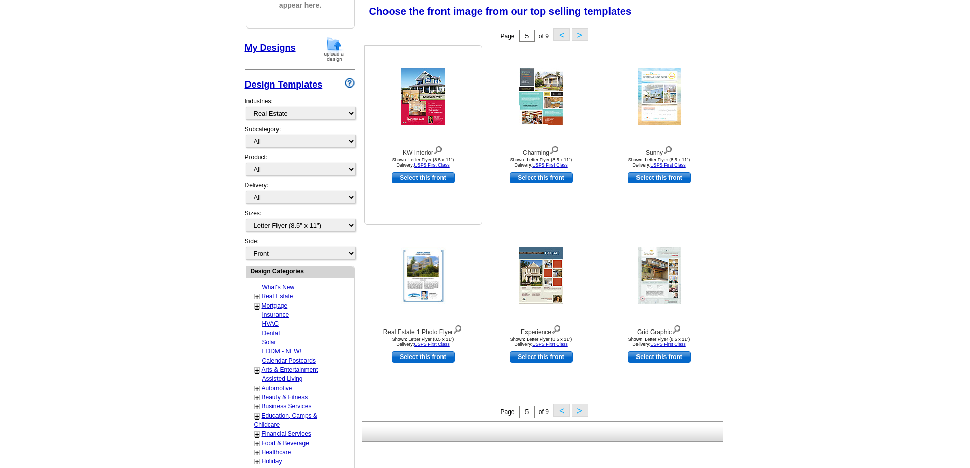
click at [439, 149] on img at bounding box center [438, 149] width 10 height 11
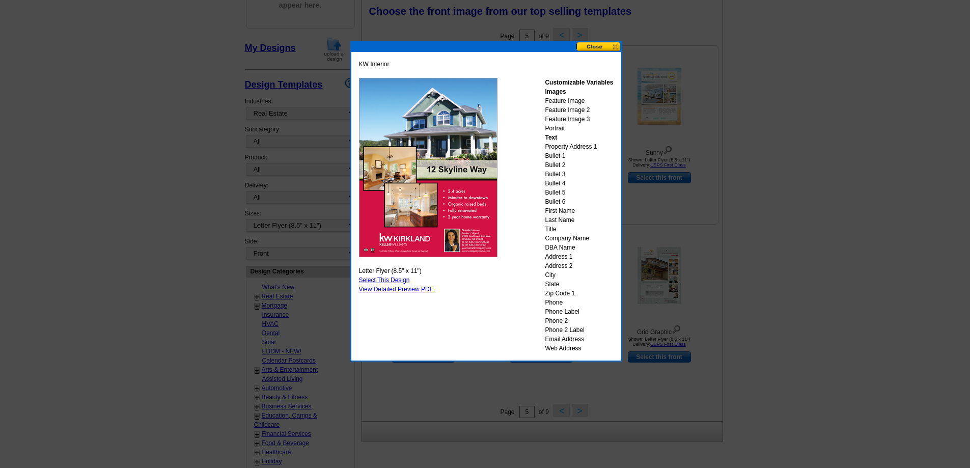
click at [613, 48] on button at bounding box center [599, 47] width 45 height 10
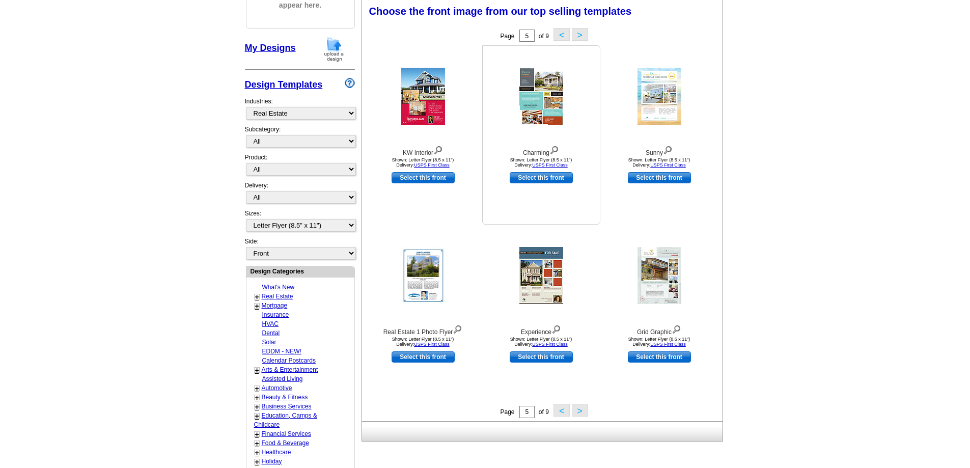
click at [556, 149] on img at bounding box center [555, 149] width 10 height 11
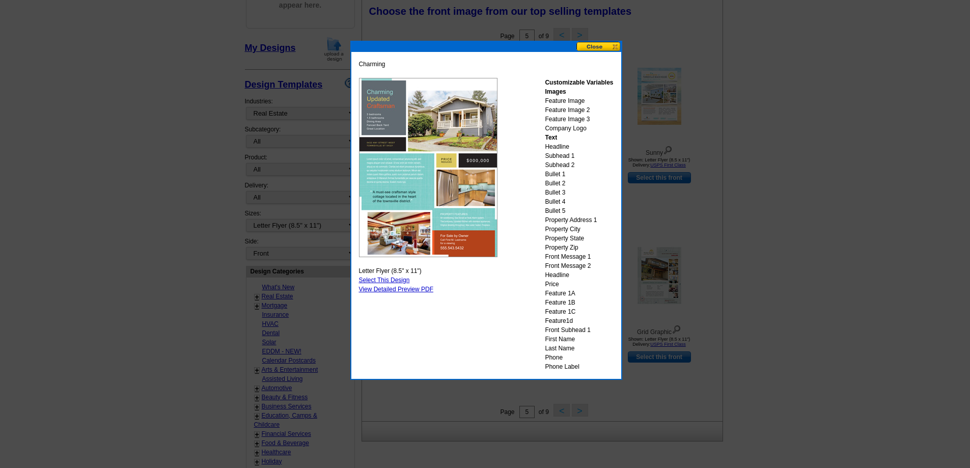
click at [601, 47] on button at bounding box center [599, 47] width 45 height 10
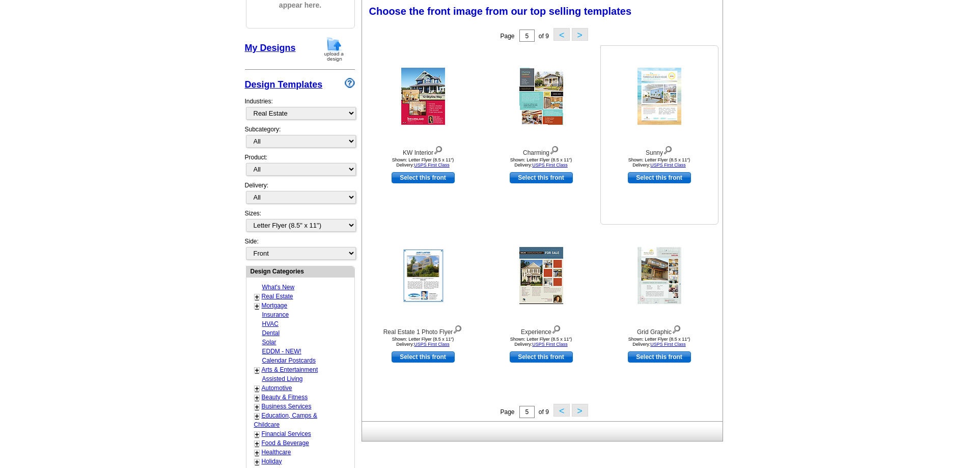
click at [673, 149] on img at bounding box center [668, 149] width 10 height 11
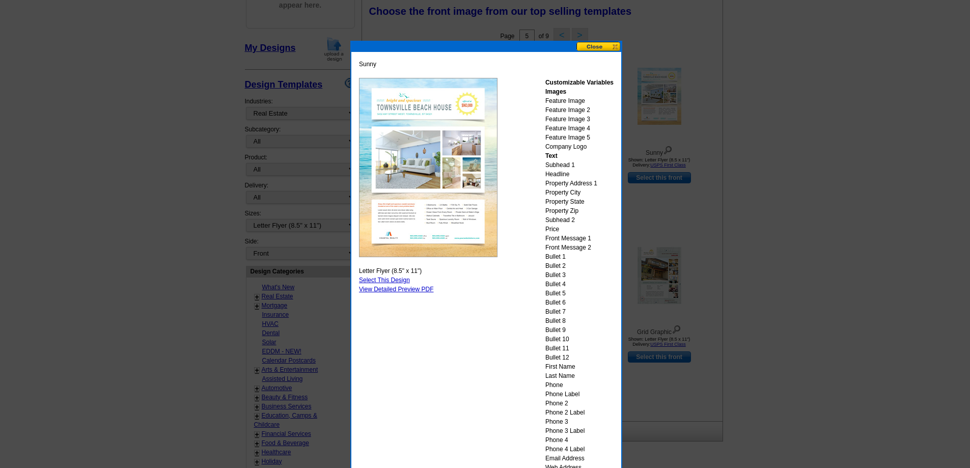
click at [609, 47] on button at bounding box center [599, 47] width 45 height 10
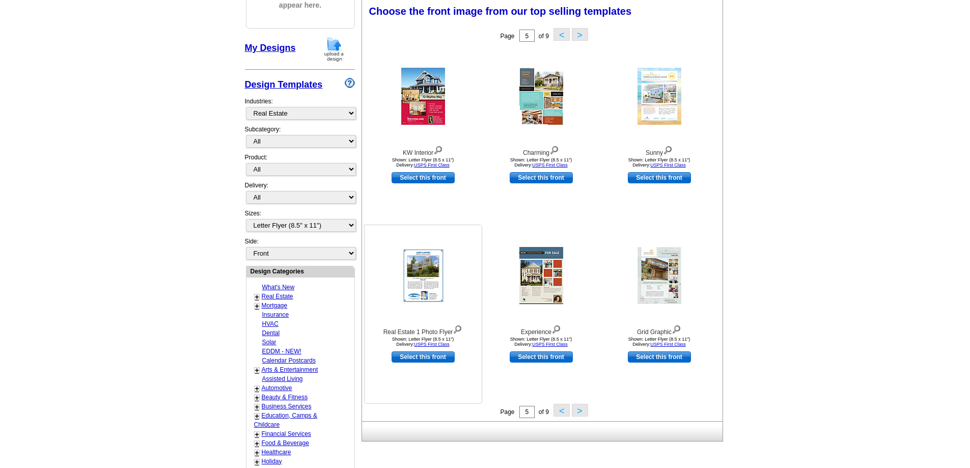
click at [458, 330] on img at bounding box center [458, 328] width 10 height 11
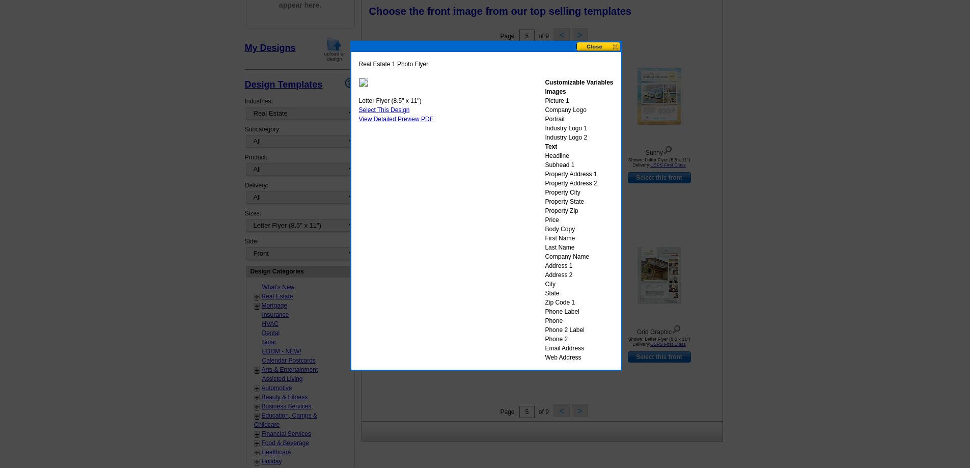
click at [608, 47] on button at bounding box center [599, 47] width 45 height 10
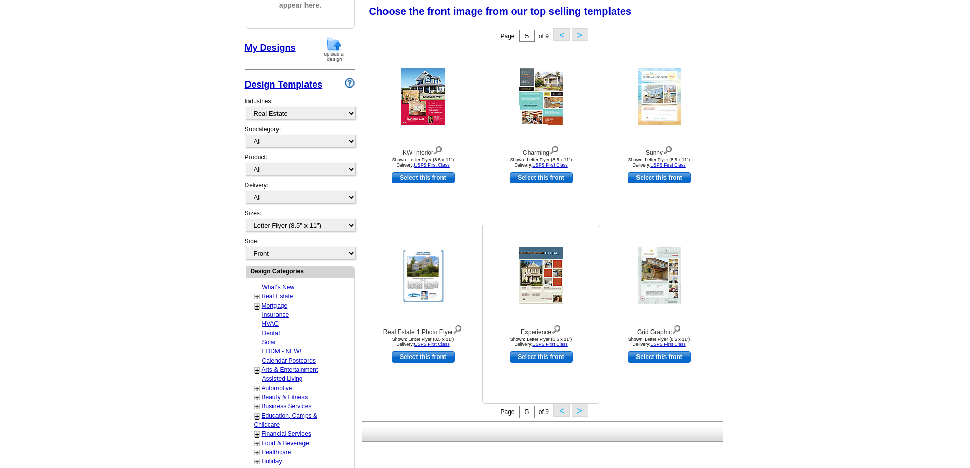
click at [558, 329] on img at bounding box center [557, 328] width 10 height 11
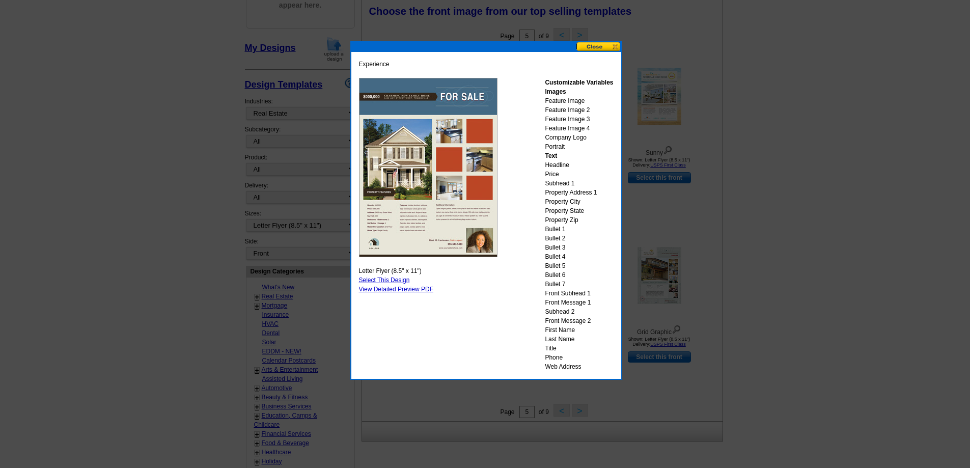
click at [609, 48] on button at bounding box center [599, 47] width 45 height 10
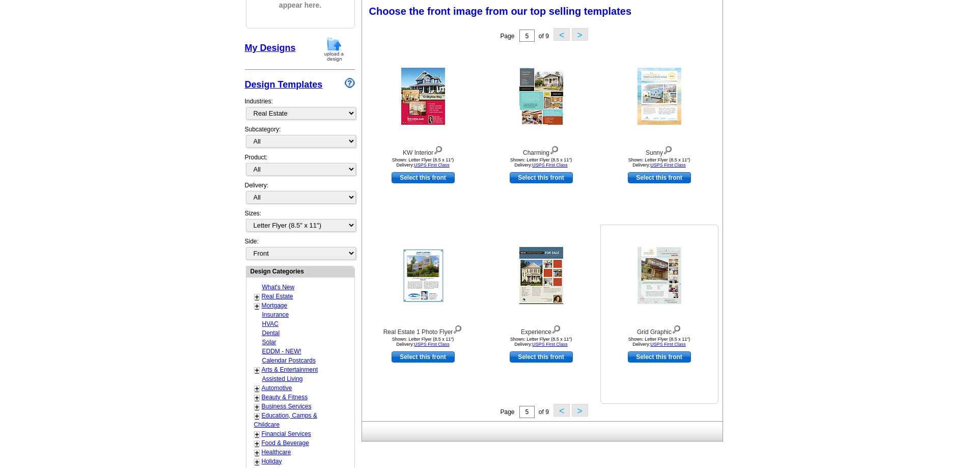
click at [677, 329] on img at bounding box center [677, 328] width 10 height 11
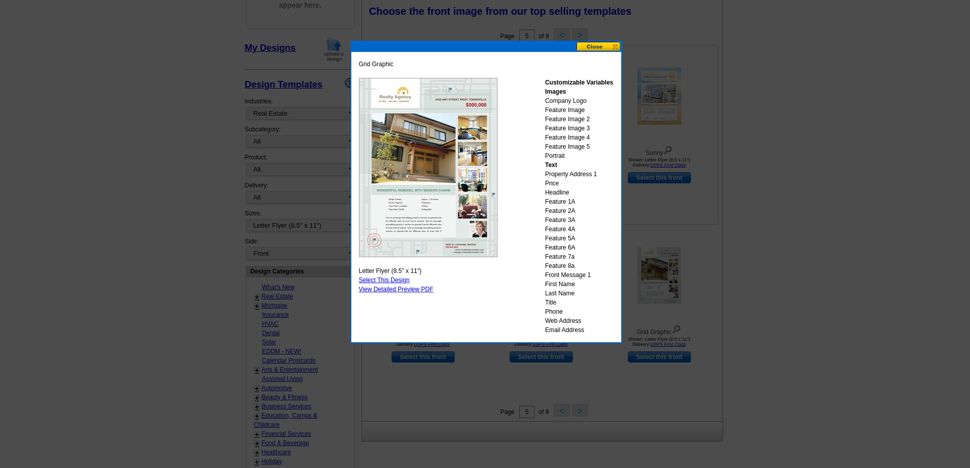
click at [608, 47] on button at bounding box center [599, 47] width 45 height 10
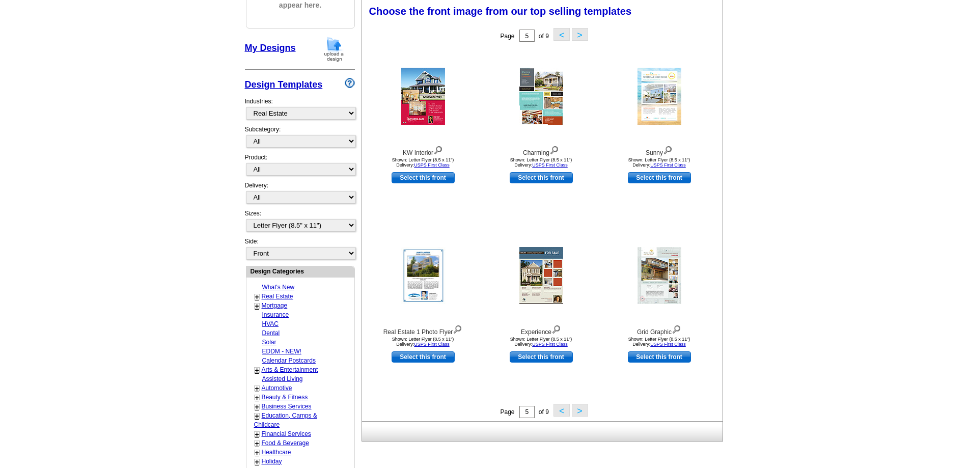
click at [582, 411] on button ">" at bounding box center [580, 410] width 16 height 13
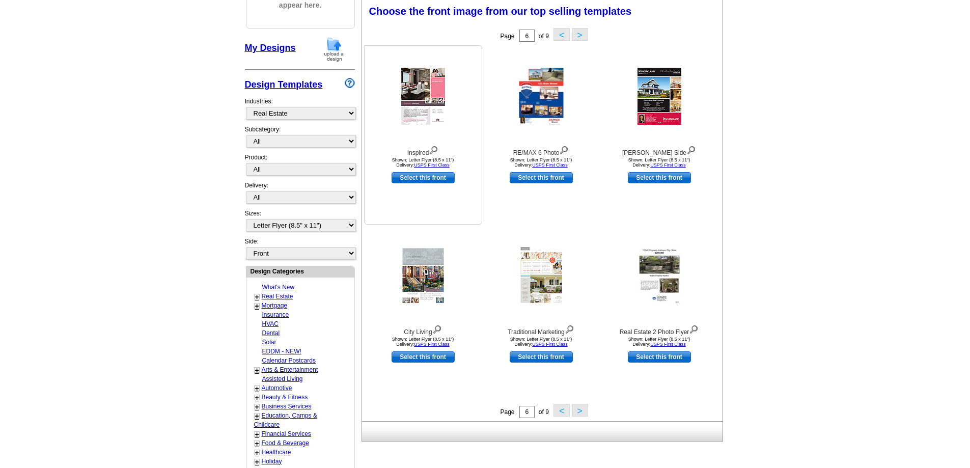
click at [433, 150] on img at bounding box center [434, 149] width 10 height 11
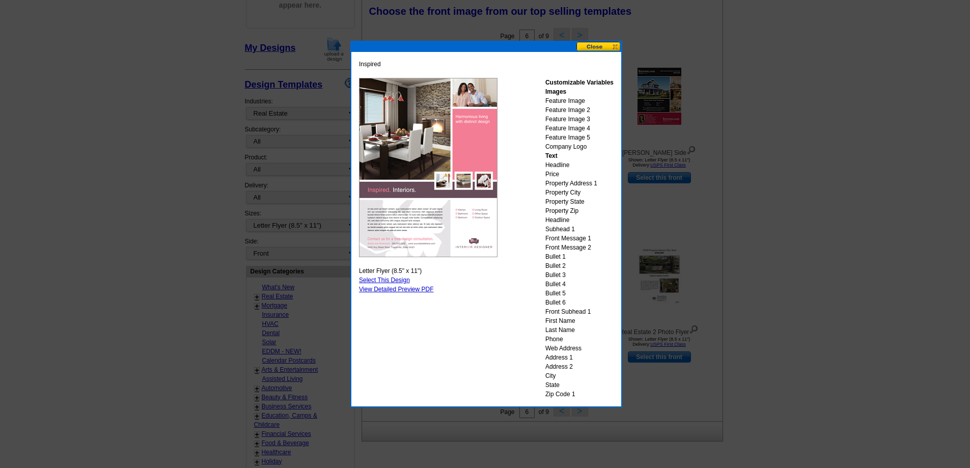
click at [605, 45] on button at bounding box center [599, 47] width 45 height 10
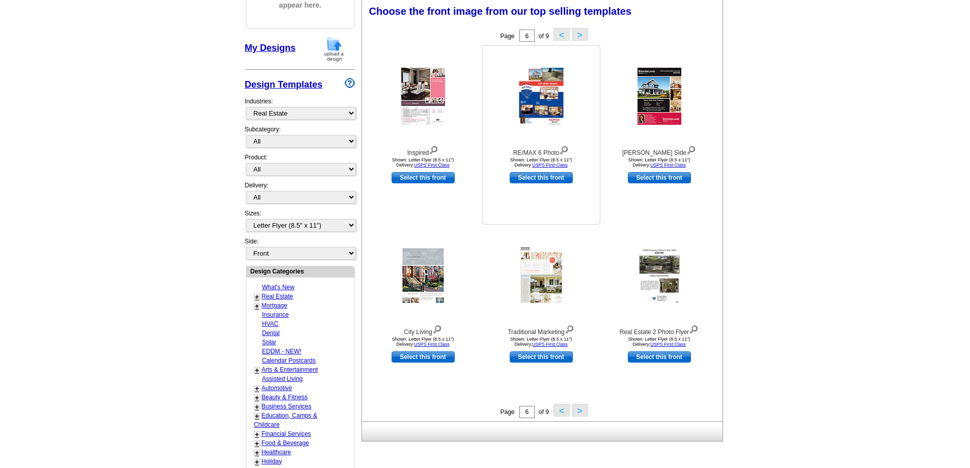
click at [565, 148] on img at bounding box center [564, 149] width 10 height 11
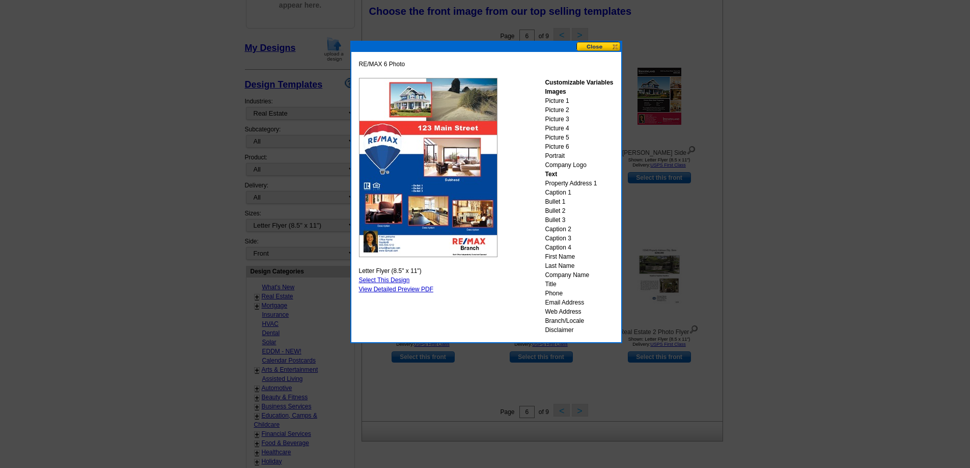
click at [615, 43] on button at bounding box center [599, 47] width 45 height 10
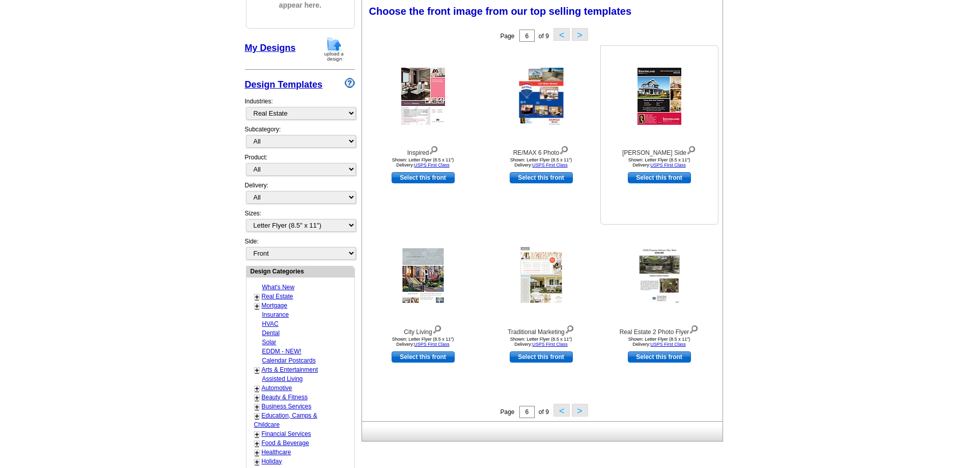
click at [687, 151] on img at bounding box center [692, 149] width 10 height 11
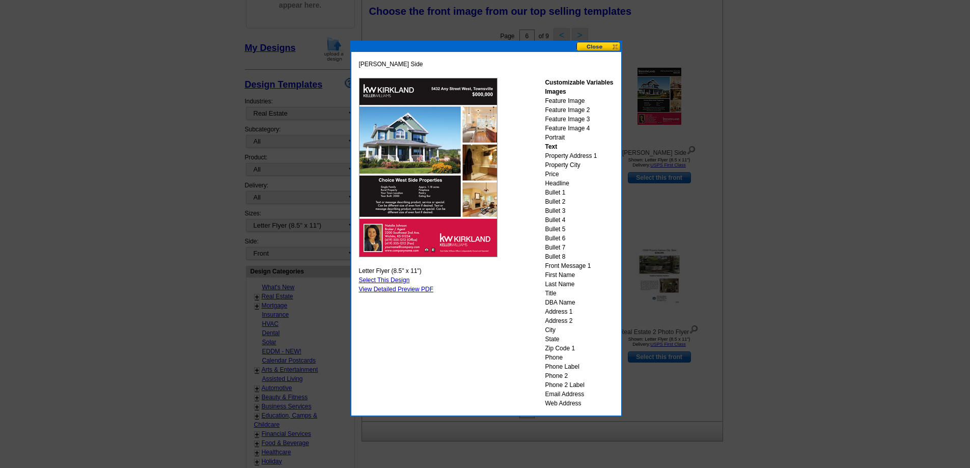
click at [614, 46] on button at bounding box center [599, 47] width 45 height 10
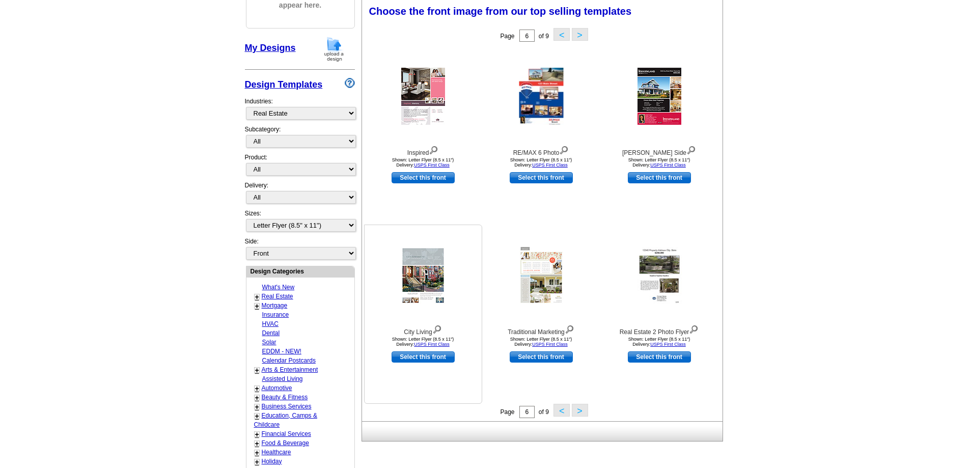
click at [437, 329] on img at bounding box center [437, 328] width 10 height 11
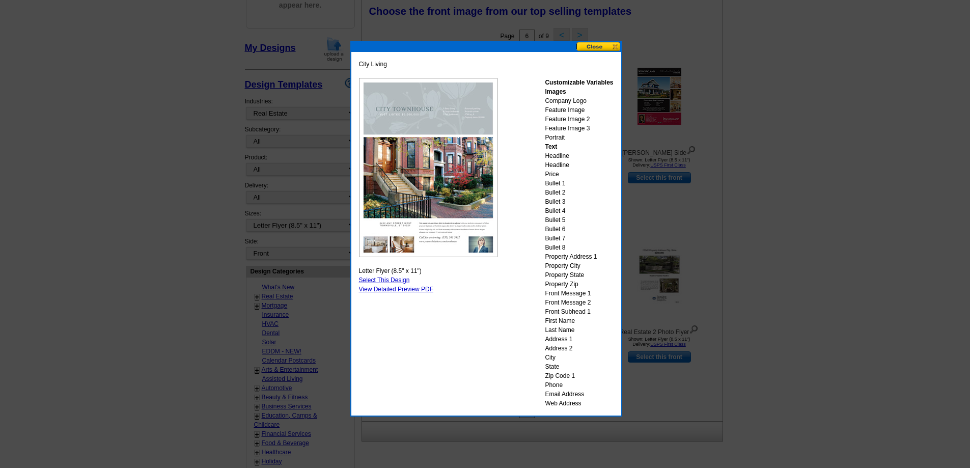
click at [606, 48] on button at bounding box center [599, 47] width 45 height 10
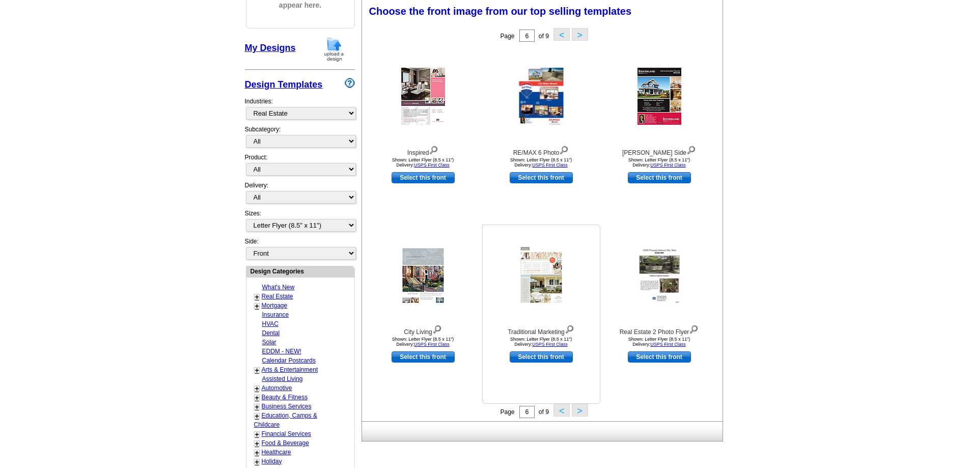
click at [572, 330] on img at bounding box center [570, 328] width 10 height 11
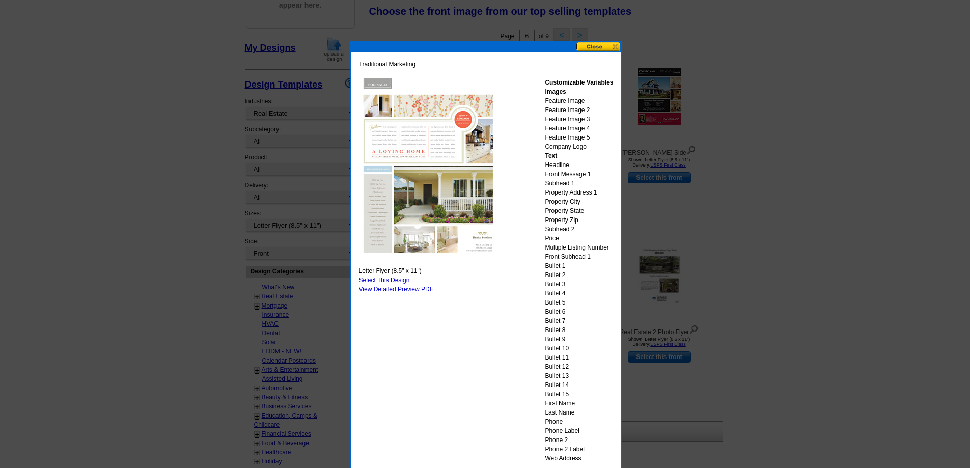
click at [608, 49] on button at bounding box center [599, 47] width 45 height 10
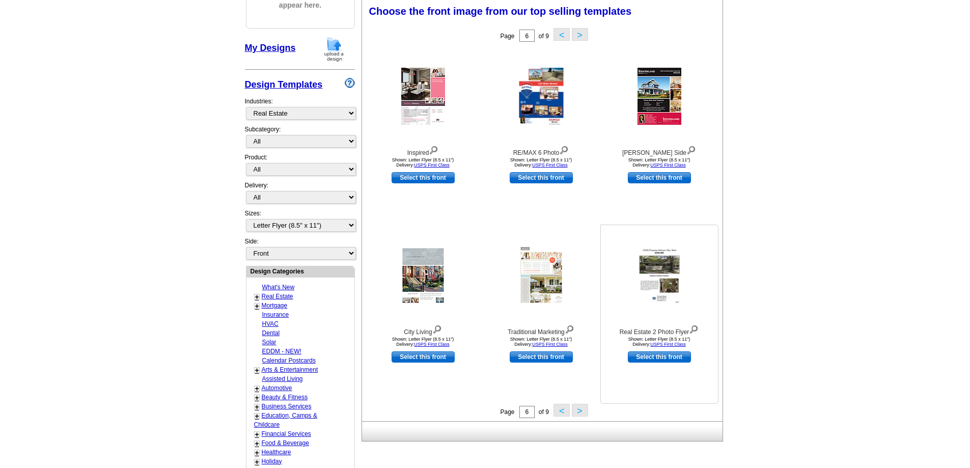
click at [695, 329] on img at bounding box center [694, 328] width 10 height 11
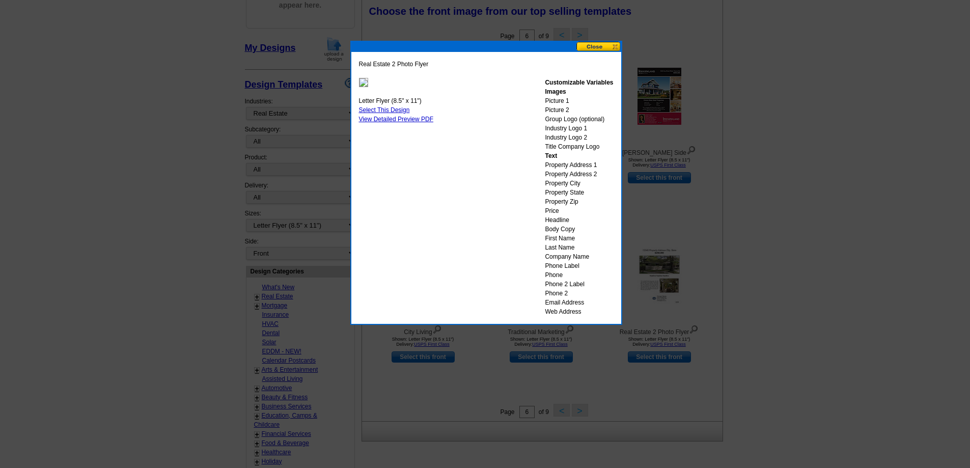
click at [606, 48] on button at bounding box center [599, 47] width 45 height 10
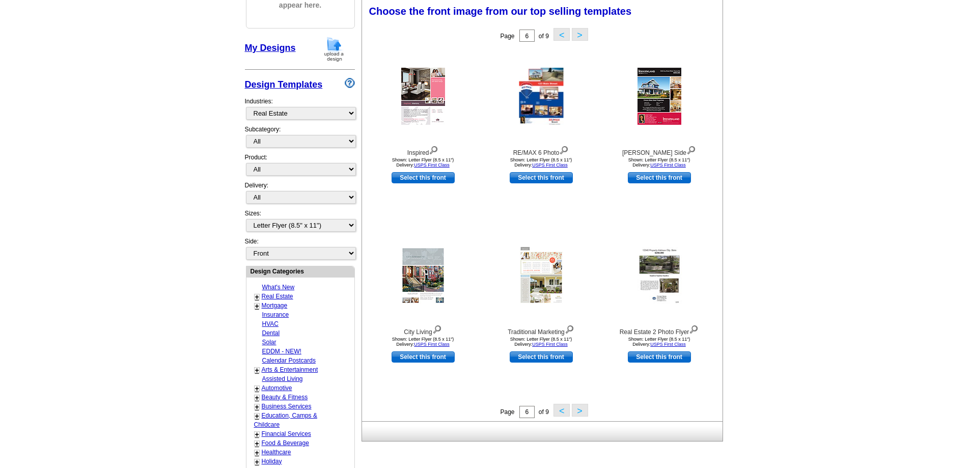
click at [580, 413] on button ">" at bounding box center [580, 410] width 16 height 13
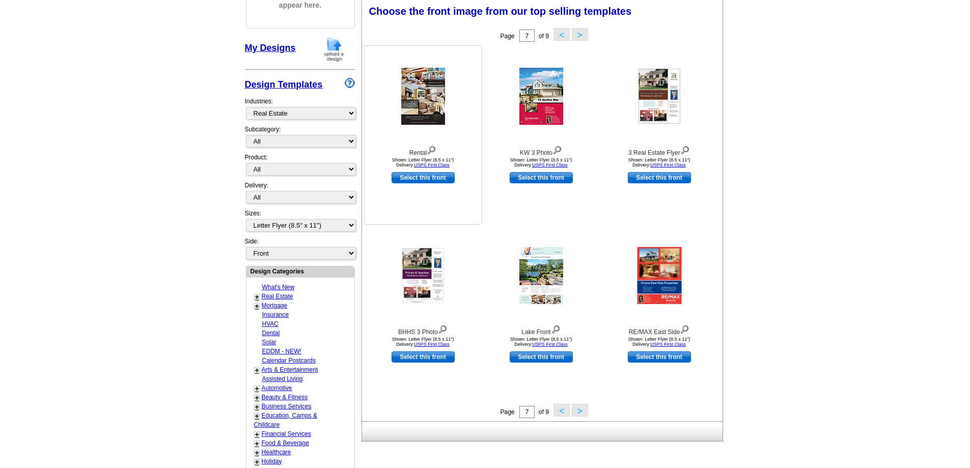
click at [433, 148] on img at bounding box center [432, 149] width 10 height 11
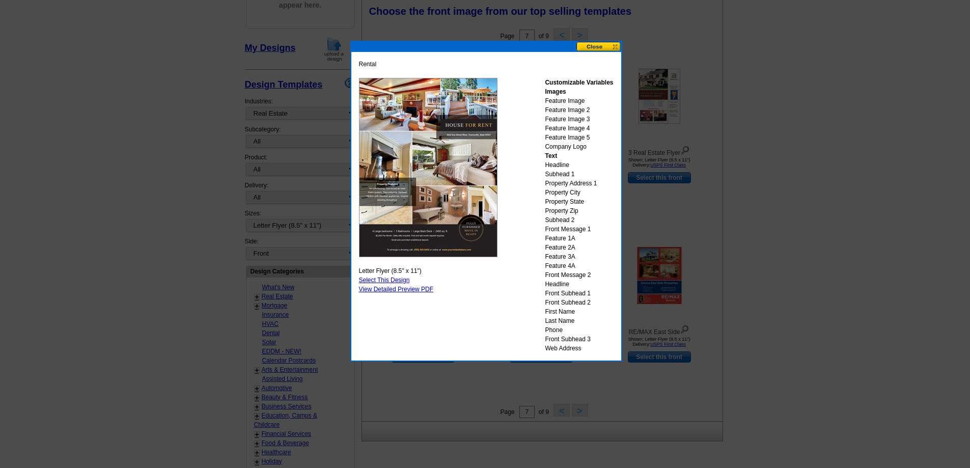
click at [599, 47] on button at bounding box center [599, 47] width 45 height 10
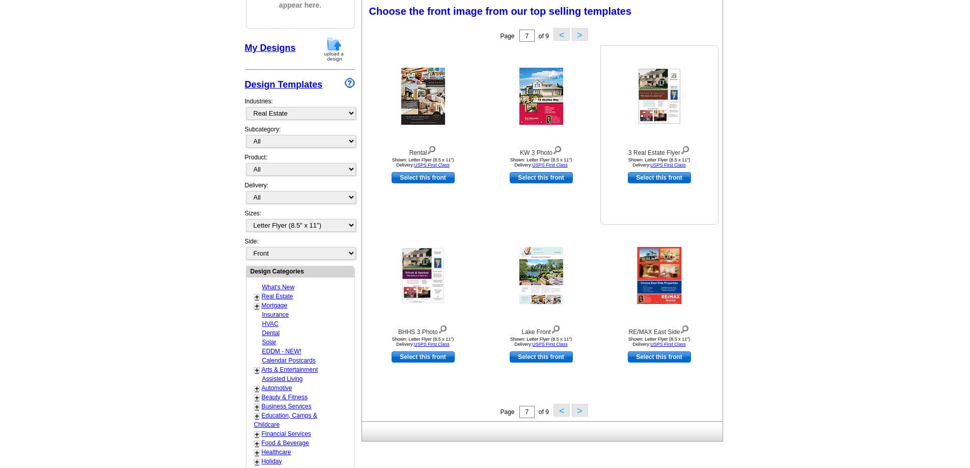
click at [687, 148] on img at bounding box center [685, 149] width 10 height 11
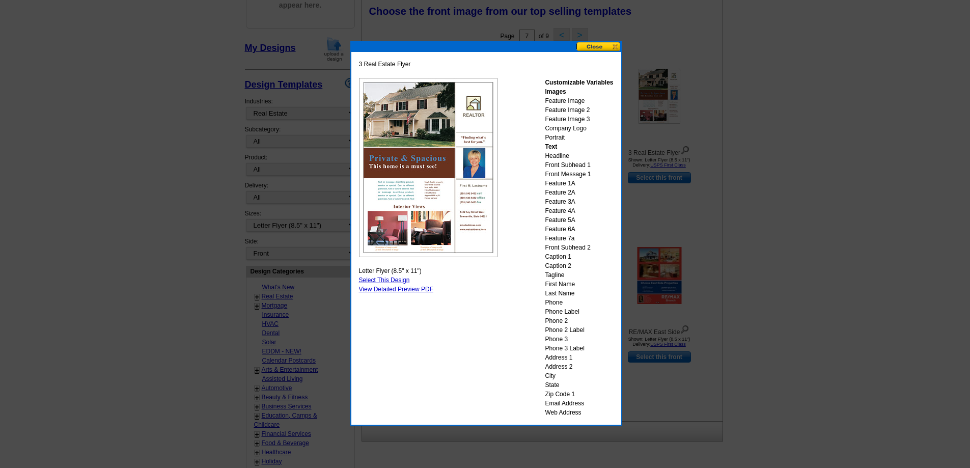
click at [608, 48] on button at bounding box center [599, 47] width 45 height 10
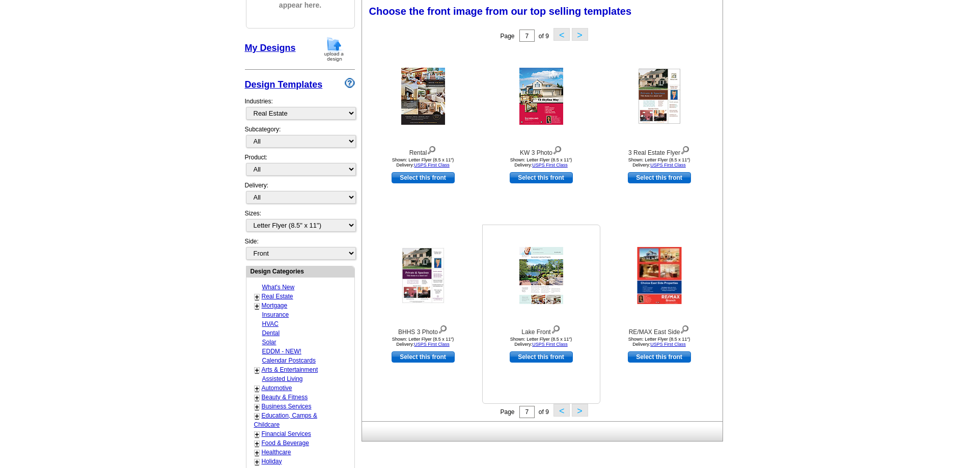
click at [556, 329] on img at bounding box center [556, 328] width 10 height 11
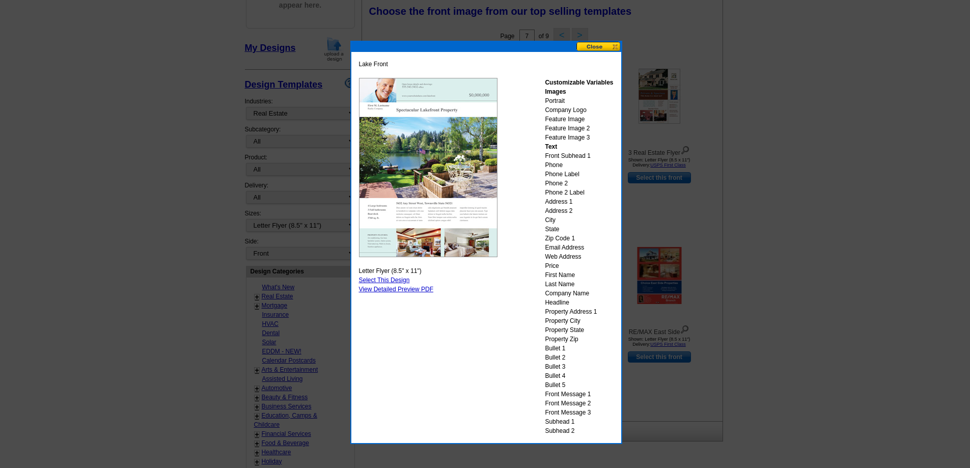
click at [602, 46] on button at bounding box center [599, 47] width 45 height 10
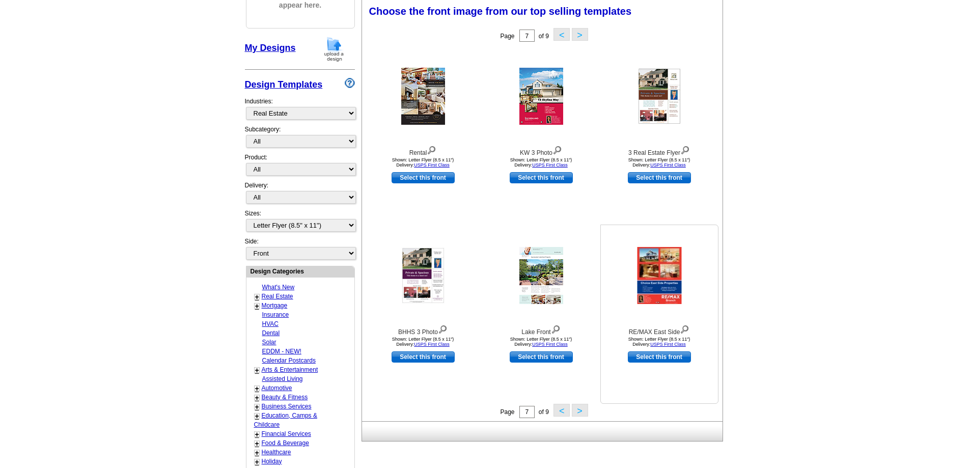
click at [686, 331] on img at bounding box center [685, 328] width 10 height 11
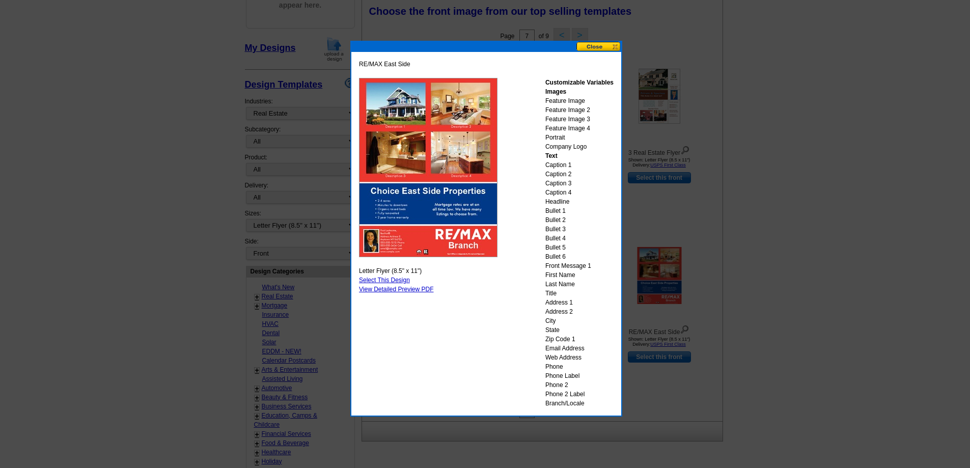
click at [612, 46] on button at bounding box center [599, 47] width 45 height 10
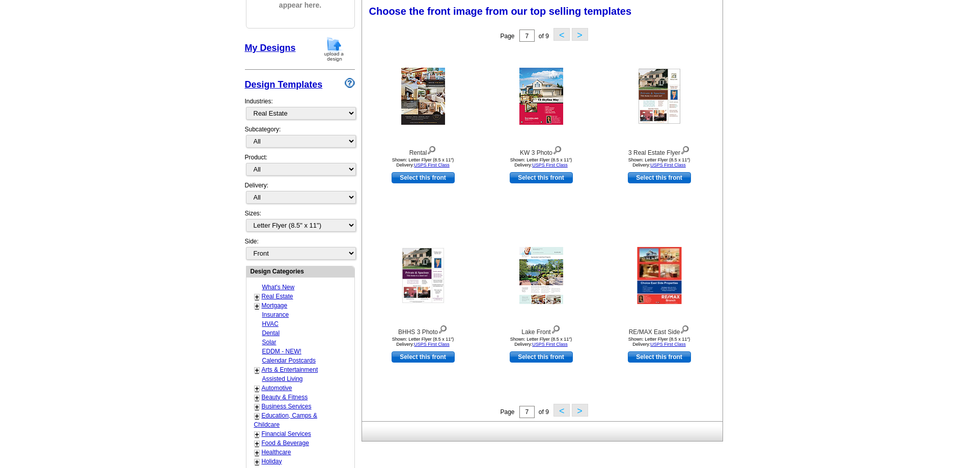
click at [581, 35] on button ">" at bounding box center [580, 34] width 16 height 13
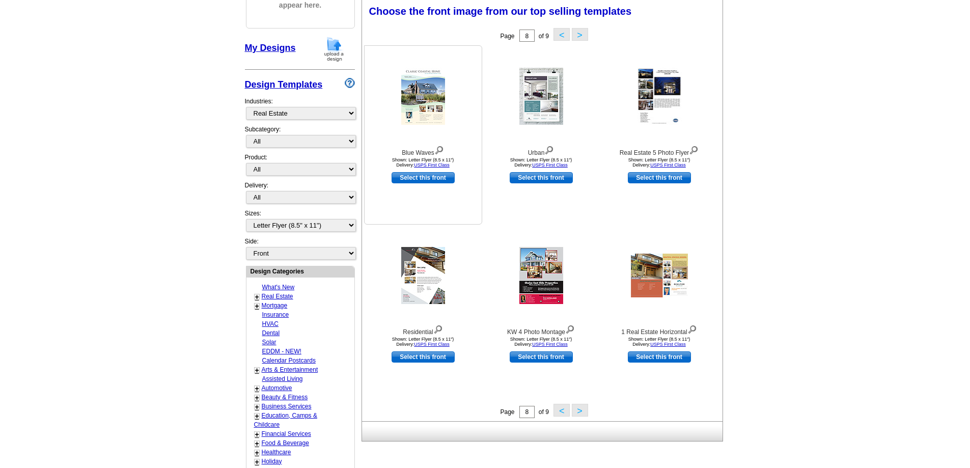
click at [440, 150] on img at bounding box center [439, 149] width 10 height 11
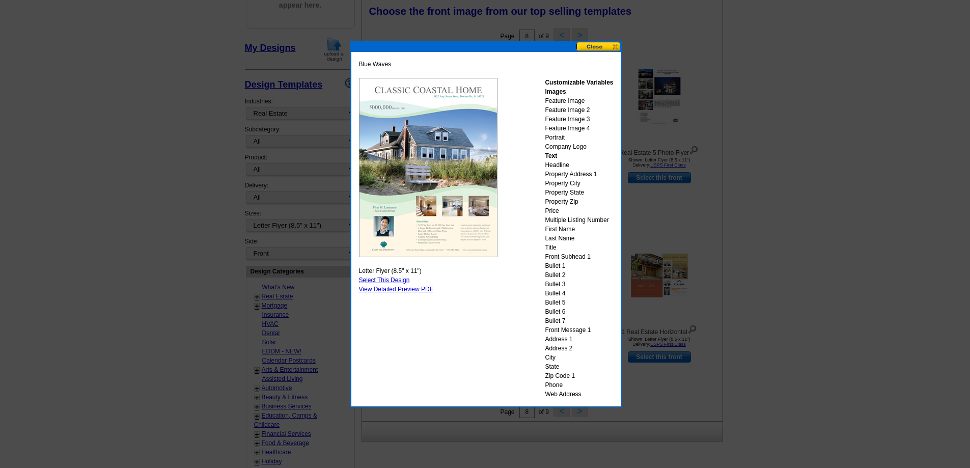
click at [611, 48] on button at bounding box center [599, 47] width 45 height 10
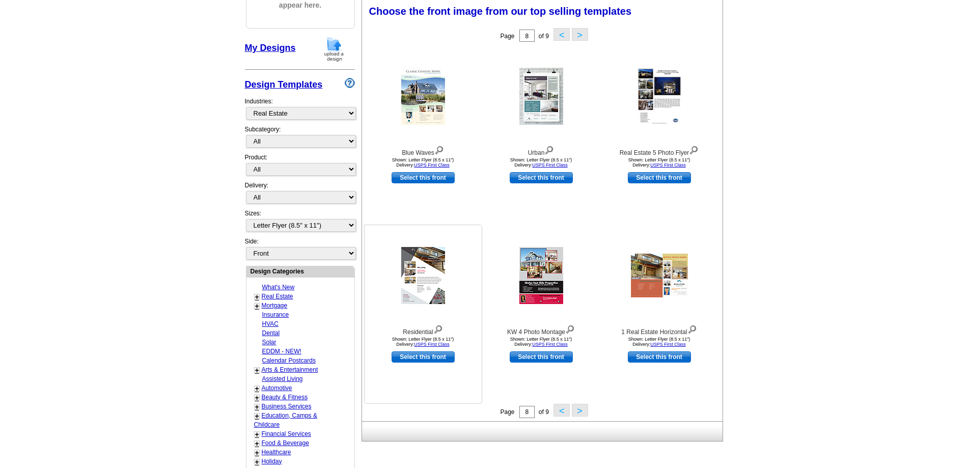
click at [437, 327] on img at bounding box center [438, 328] width 10 height 11
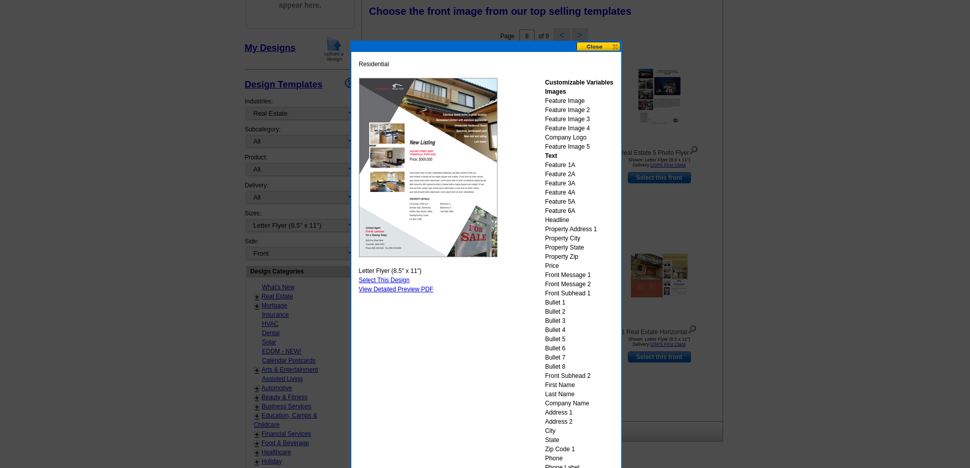
click at [619, 48] on button at bounding box center [599, 47] width 45 height 10
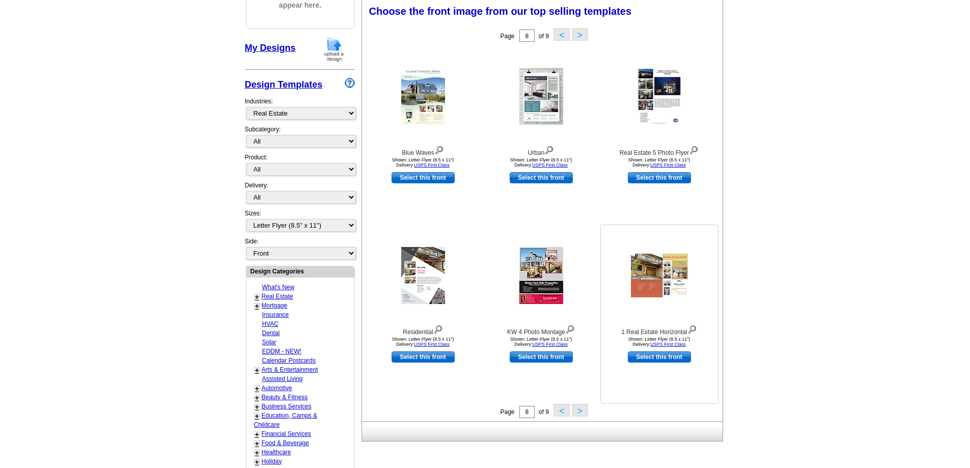
click at [693, 327] on img at bounding box center [693, 328] width 10 height 11
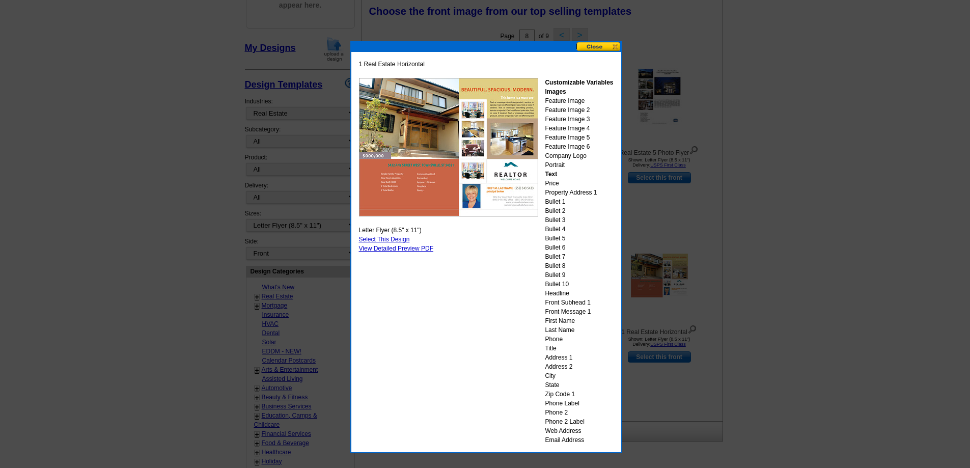
click at [608, 49] on button at bounding box center [599, 47] width 45 height 10
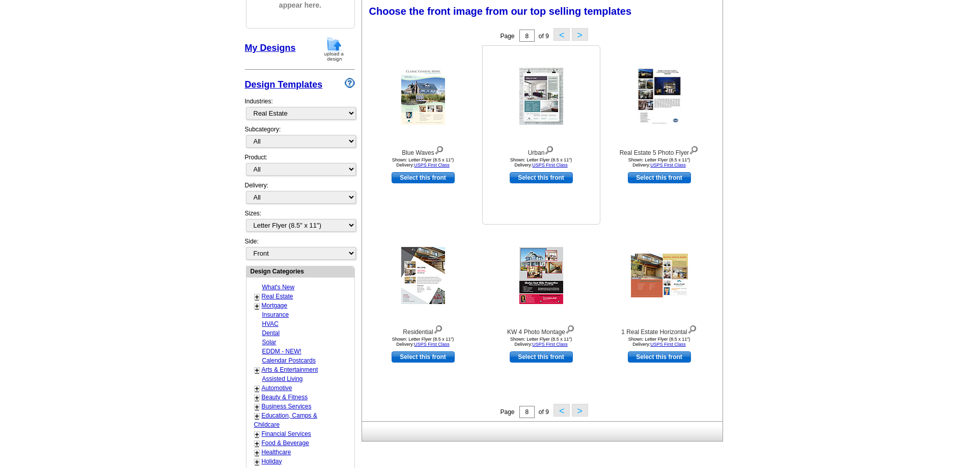
click at [550, 149] on img at bounding box center [549, 149] width 10 height 11
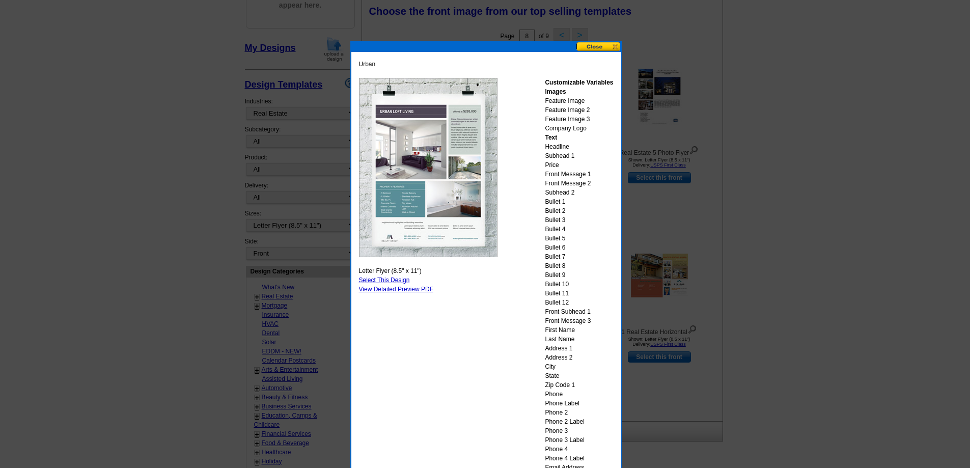
click at [605, 49] on button at bounding box center [599, 47] width 45 height 10
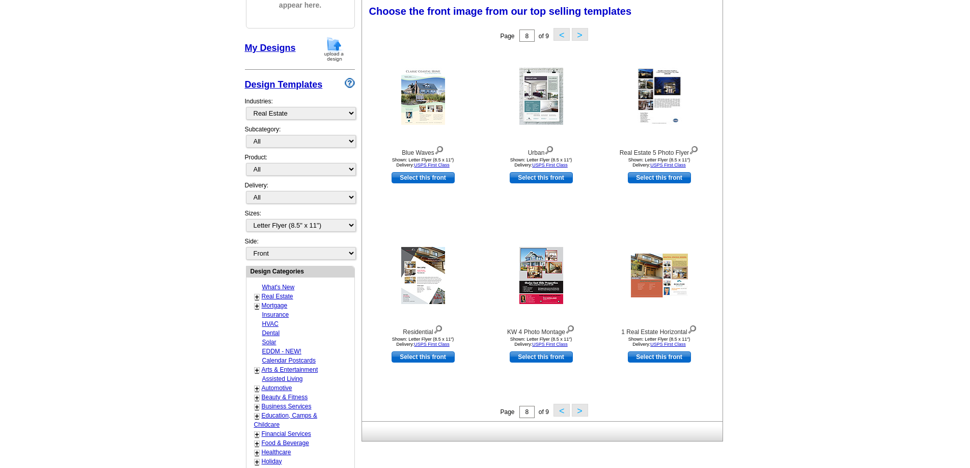
click at [582, 411] on button ">" at bounding box center [580, 410] width 16 height 13
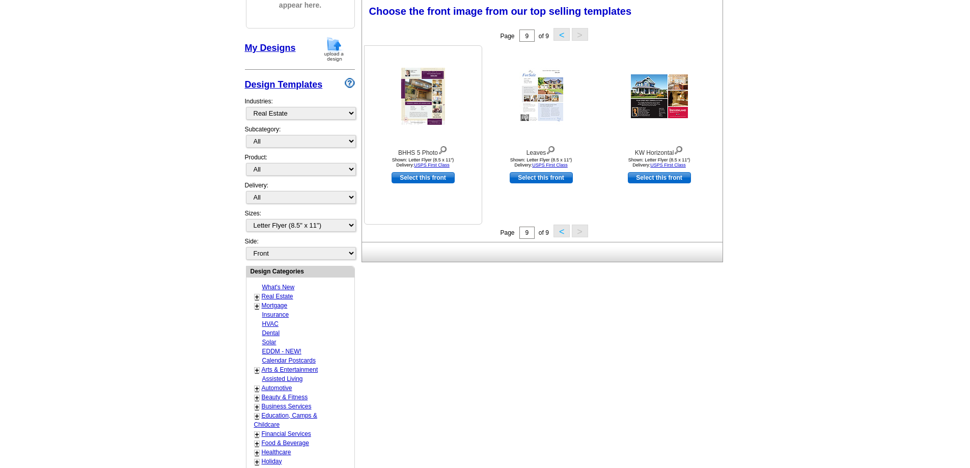
click at [447, 150] on img at bounding box center [443, 149] width 10 height 11
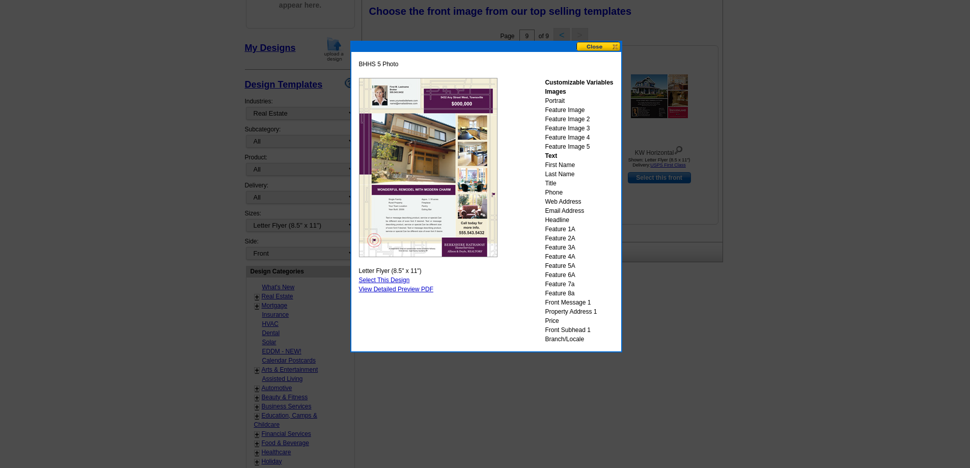
click at [605, 48] on button at bounding box center [599, 47] width 45 height 10
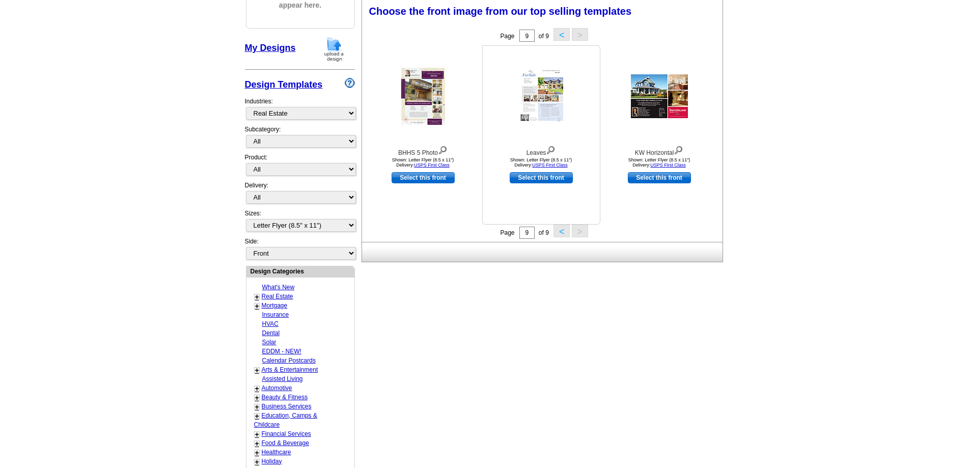
click at [552, 152] on img at bounding box center [551, 149] width 10 height 11
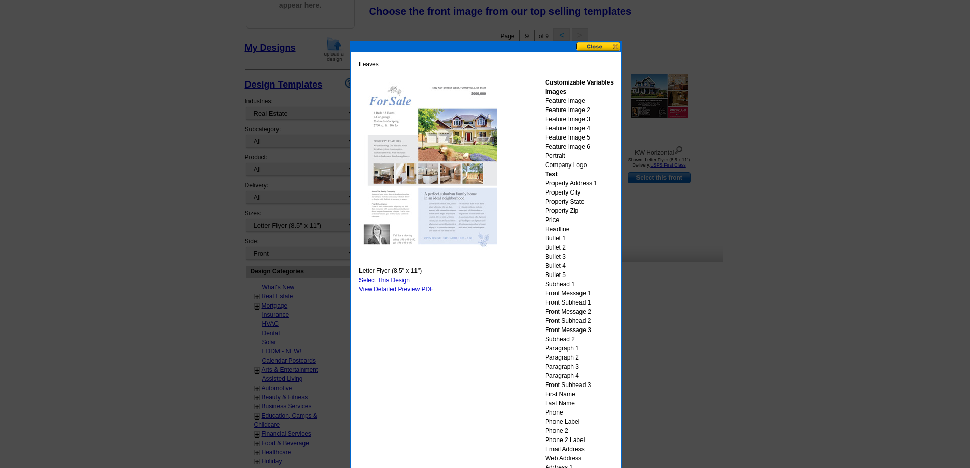
click at [610, 49] on button at bounding box center [599, 47] width 45 height 10
